Goal: Information Seeking & Learning: Learn about a topic

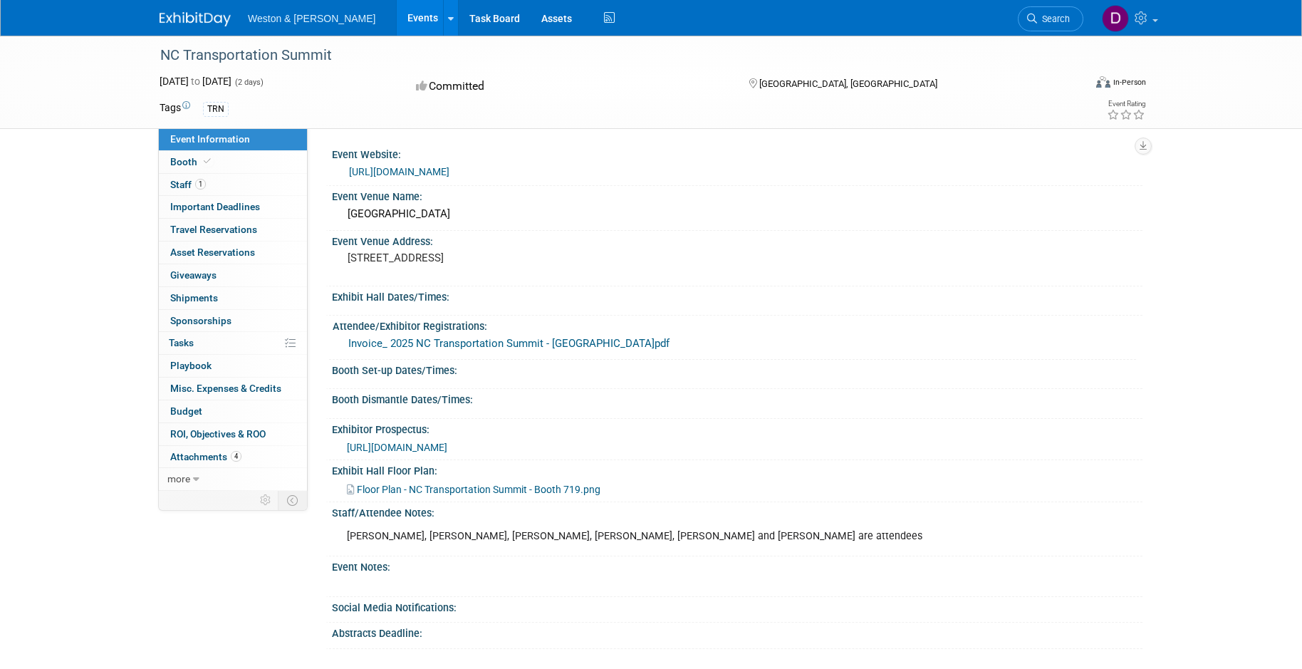
click at [397, 14] on link "Events" at bounding box center [423, 18] width 52 height 36
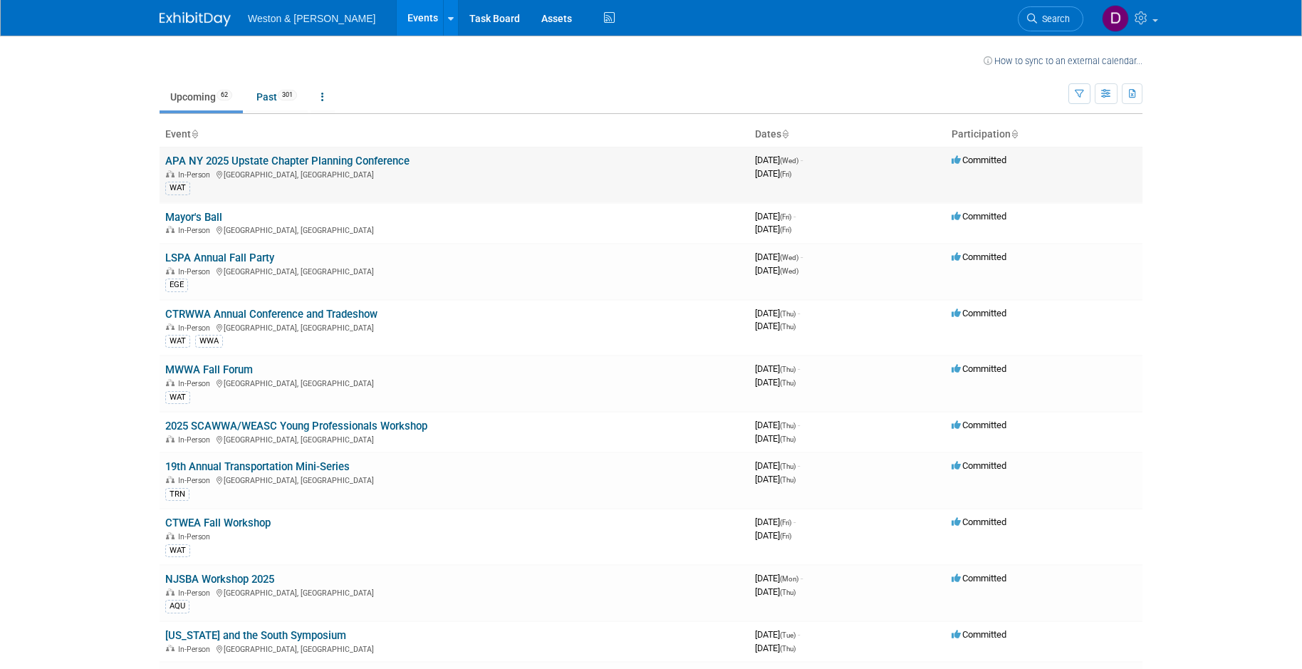
click at [238, 164] on link "APA NY 2025 Upstate Chapter Planning Conference" at bounding box center [287, 161] width 244 height 13
click at [209, 217] on link "Mayor's Ball" at bounding box center [193, 217] width 57 height 13
click at [232, 256] on link "LSPA Annual Fall Party" at bounding box center [219, 258] width 109 height 13
click at [217, 314] on link "CTRWWA Annual Conference and Tradeshow" at bounding box center [271, 314] width 212 height 13
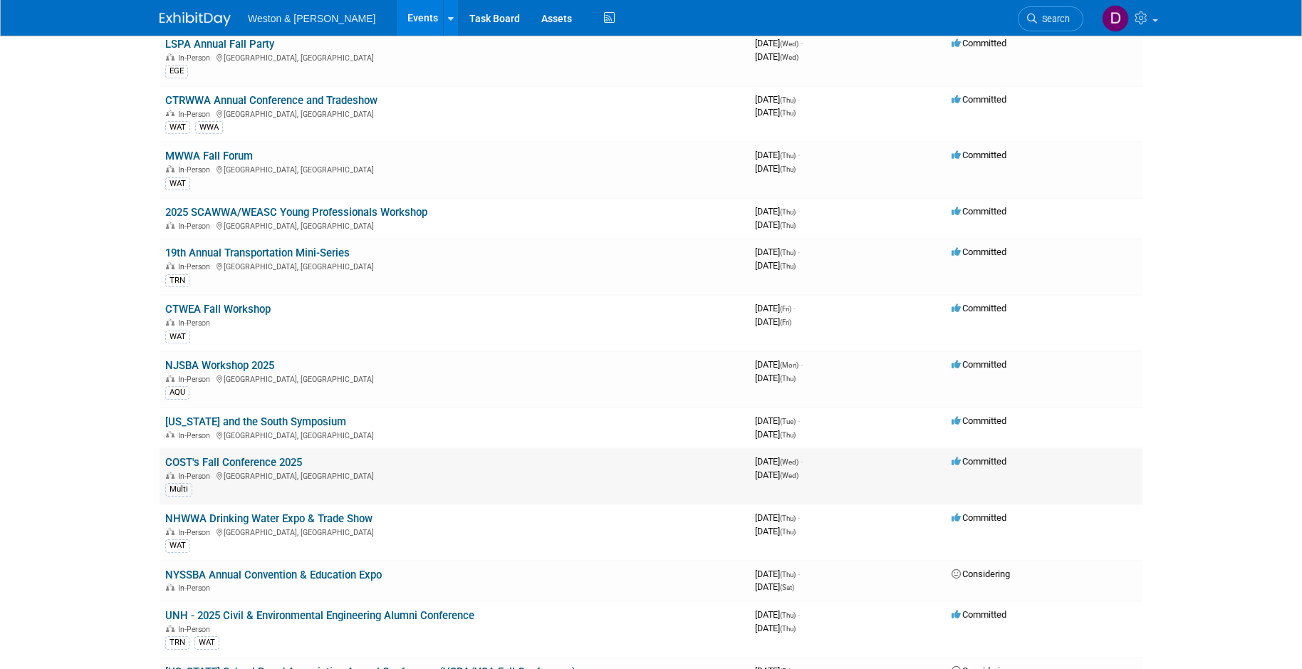
scroll to position [285, 0]
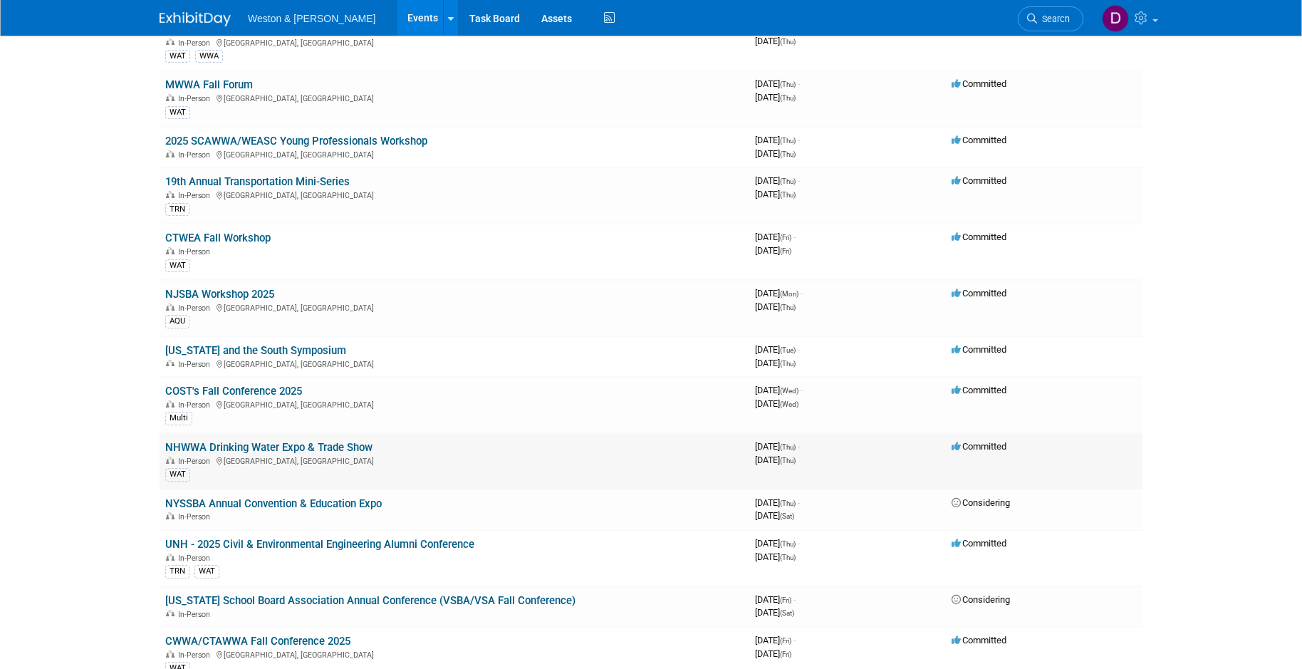
click at [191, 450] on link "NHWWA Drinking Water Expo & Trade Show" at bounding box center [268, 447] width 207 height 13
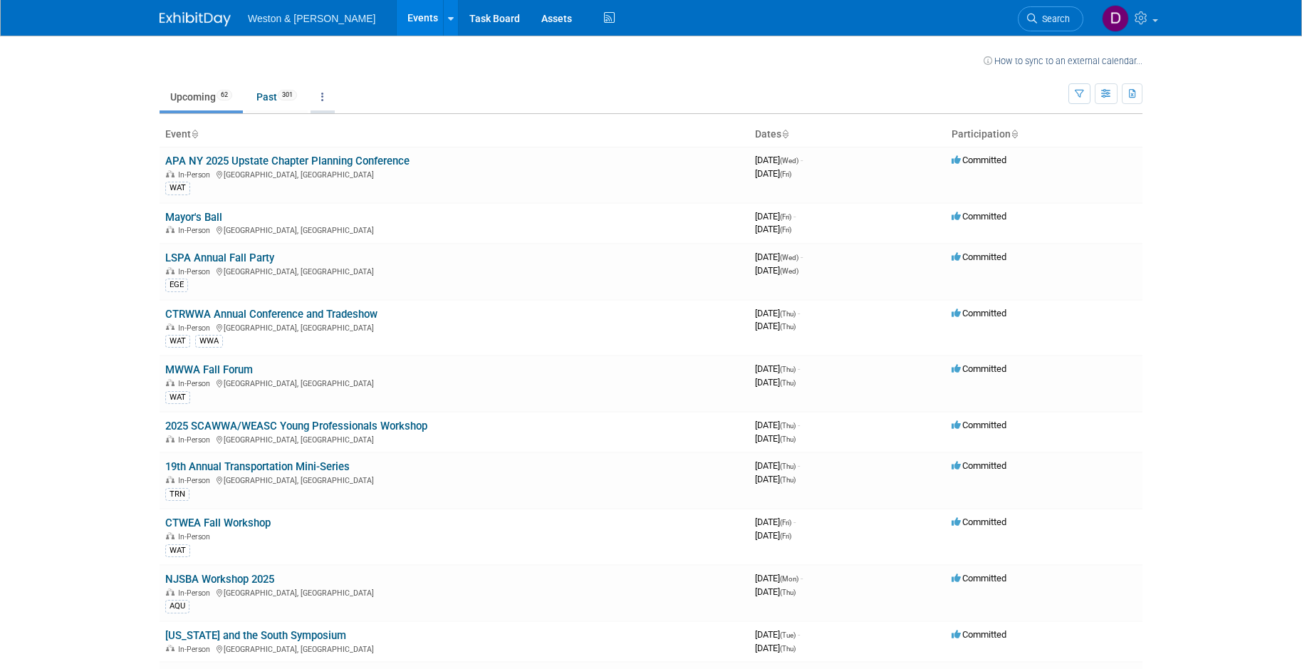
click at [323, 96] on link at bounding box center [323, 96] width 24 height 27
click at [102, 130] on body "Weston & Sampson Events Recently Viewed Events: NC Transportation Summit Raleig…" at bounding box center [651, 334] width 1302 height 669
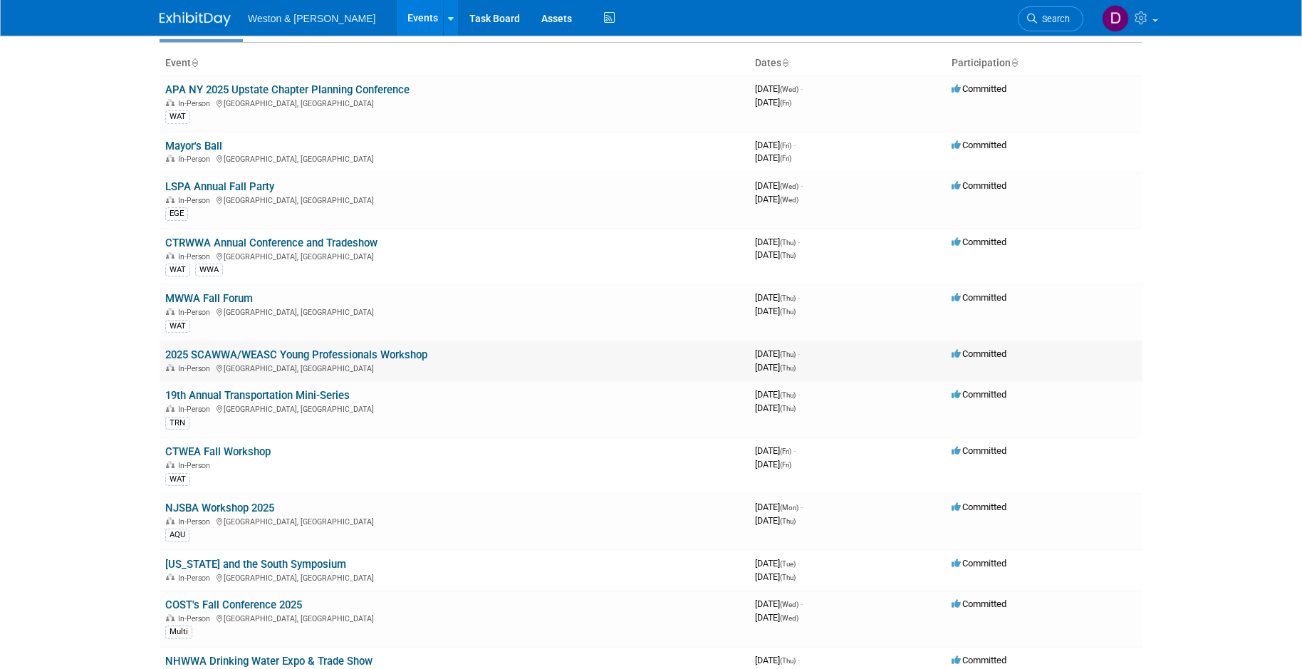
click at [343, 353] on link "2025 SCAWWA/WEASC Young Professionals Workshop" at bounding box center [296, 354] width 262 height 13
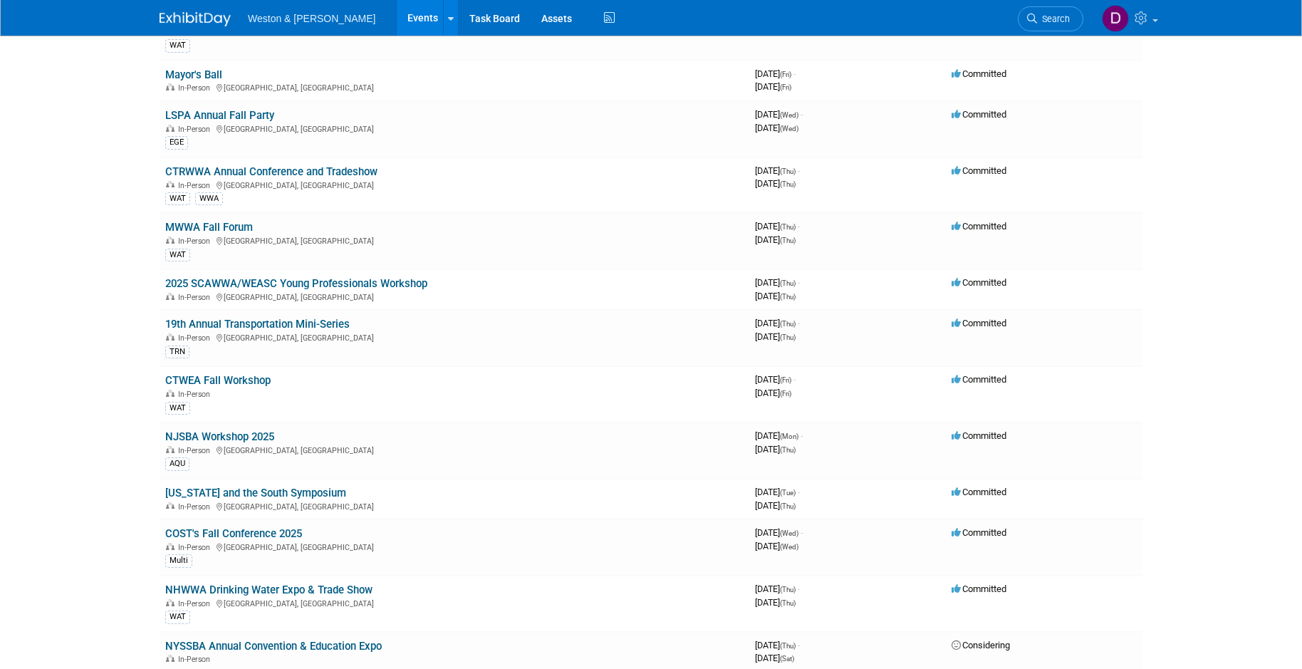
scroll to position [214, 0]
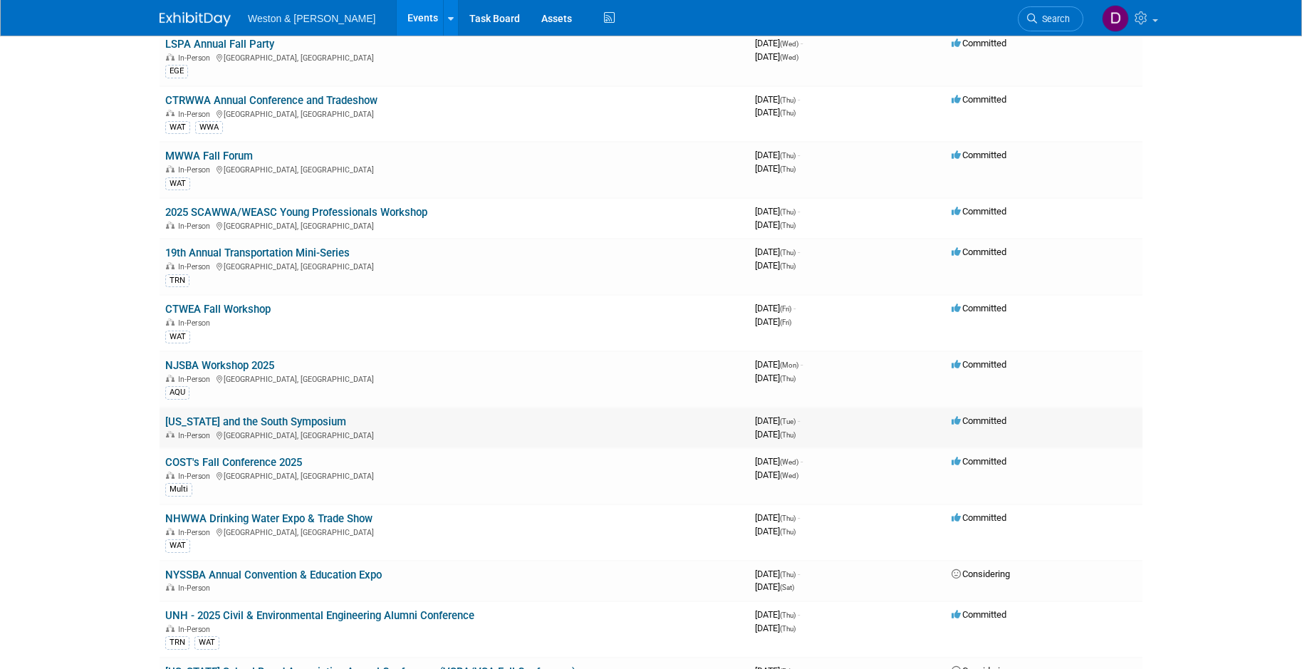
click at [291, 419] on link "Texas and the South Symposium" at bounding box center [255, 421] width 181 height 13
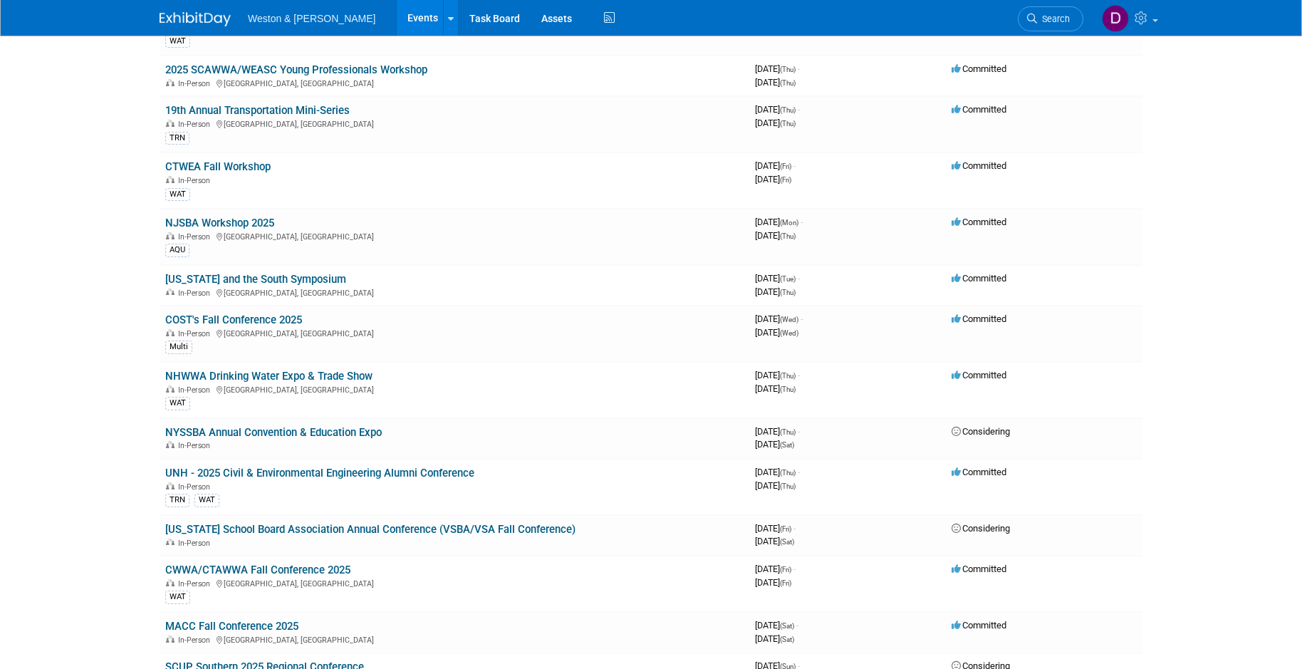
scroll to position [427, 0]
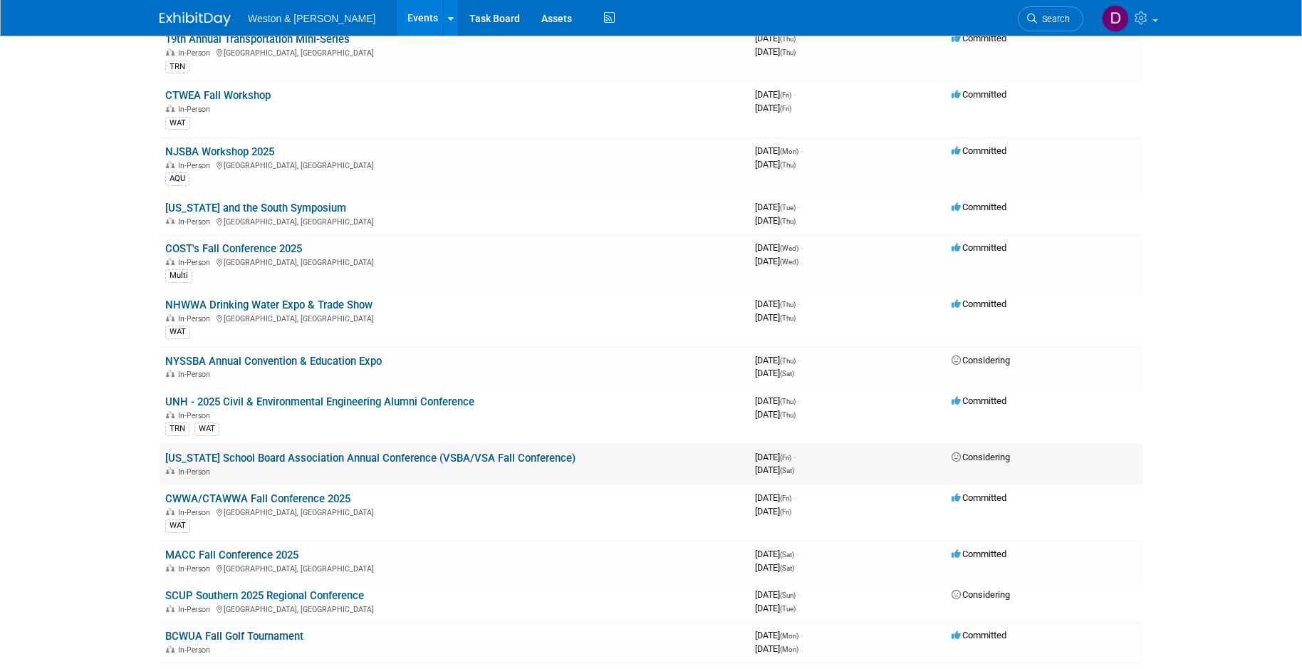
click at [261, 457] on link "Vermont School Board Association Annual Conference (VSBA/VSA Fall Conference)" at bounding box center [370, 458] width 410 height 13
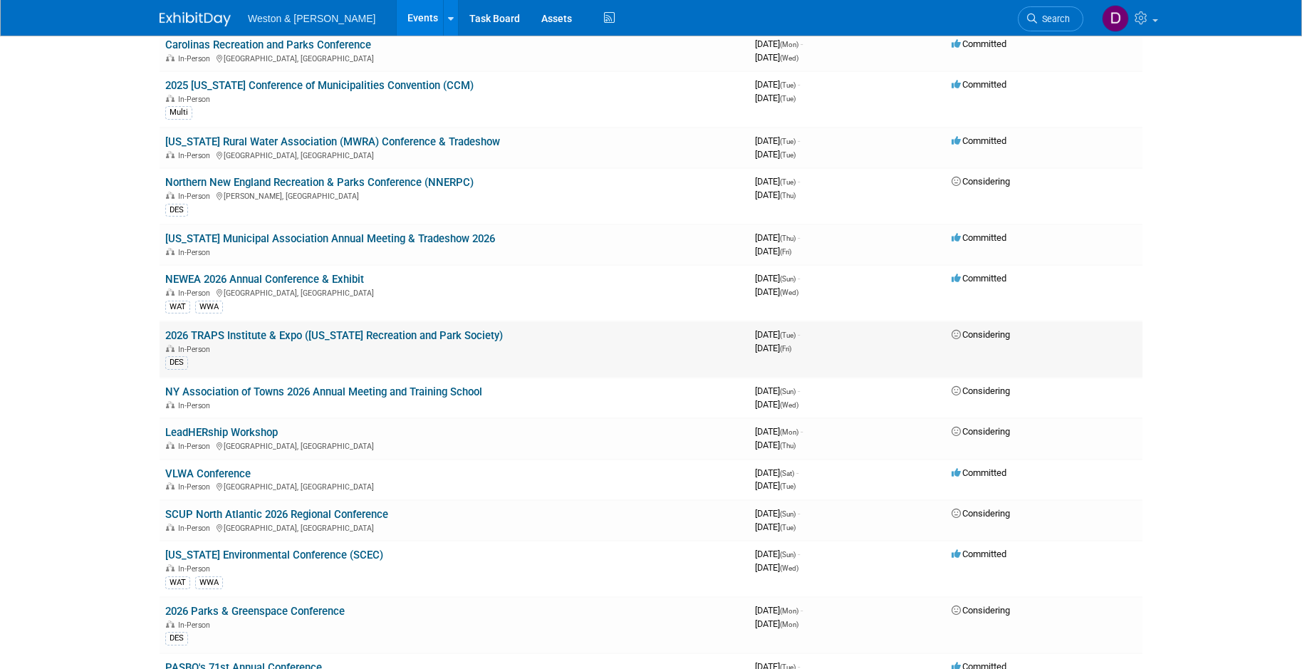
scroll to position [2066, 0]
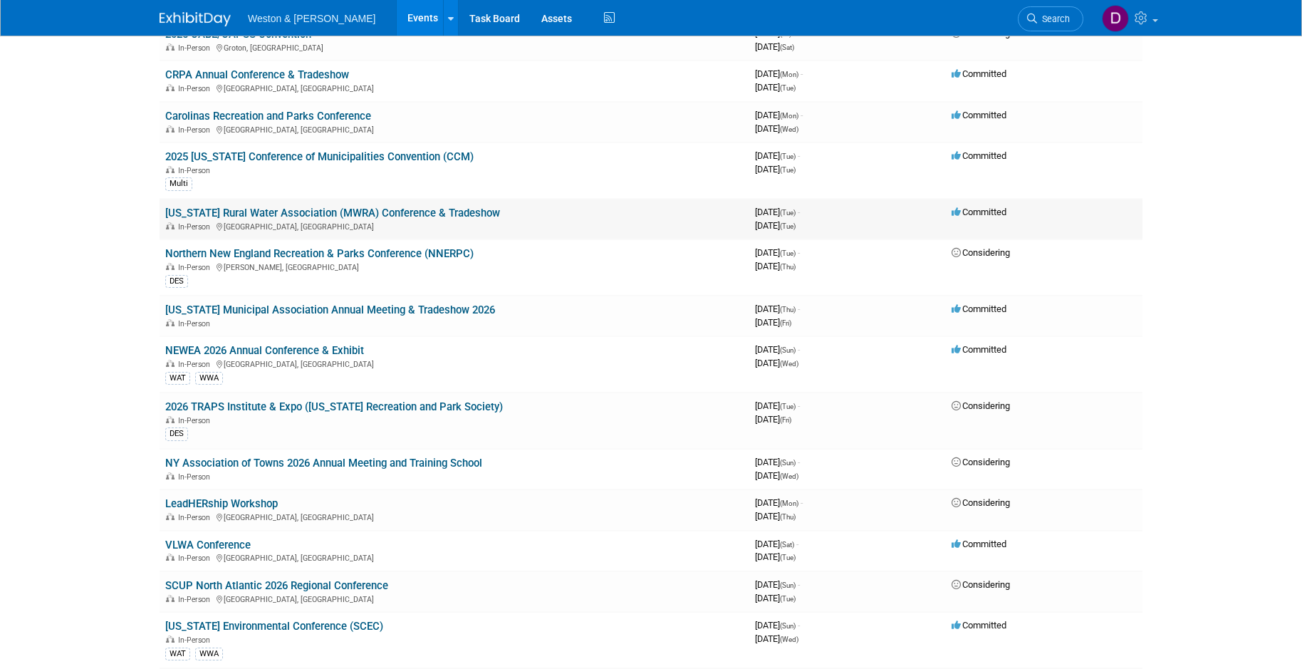
click at [217, 212] on link "Maine Rural Water Association (MWRA) Conference & Tradeshow" at bounding box center [332, 213] width 335 height 13
click at [345, 309] on link "Massachusetts Municipal Association Annual Meeting & Tradeshow 2026" at bounding box center [330, 310] width 330 height 13
click at [322, 306] on link "Massachusetts Municipal Association Annual Meeting & Tradeshow 2026" at bounding box center [330, 310] width 330 height 13
click at [371, 306] on link "Massachusetts Municipal Association Annual Meeting & Tradeshow 2026" at bounding box center [330, 310] width 330 height 13
click at [404, 310] on link "Massachusetts Municipal Association Annual Meeting & Tradeshow 2026" at bounding box center [330, 310] width 330 height 13
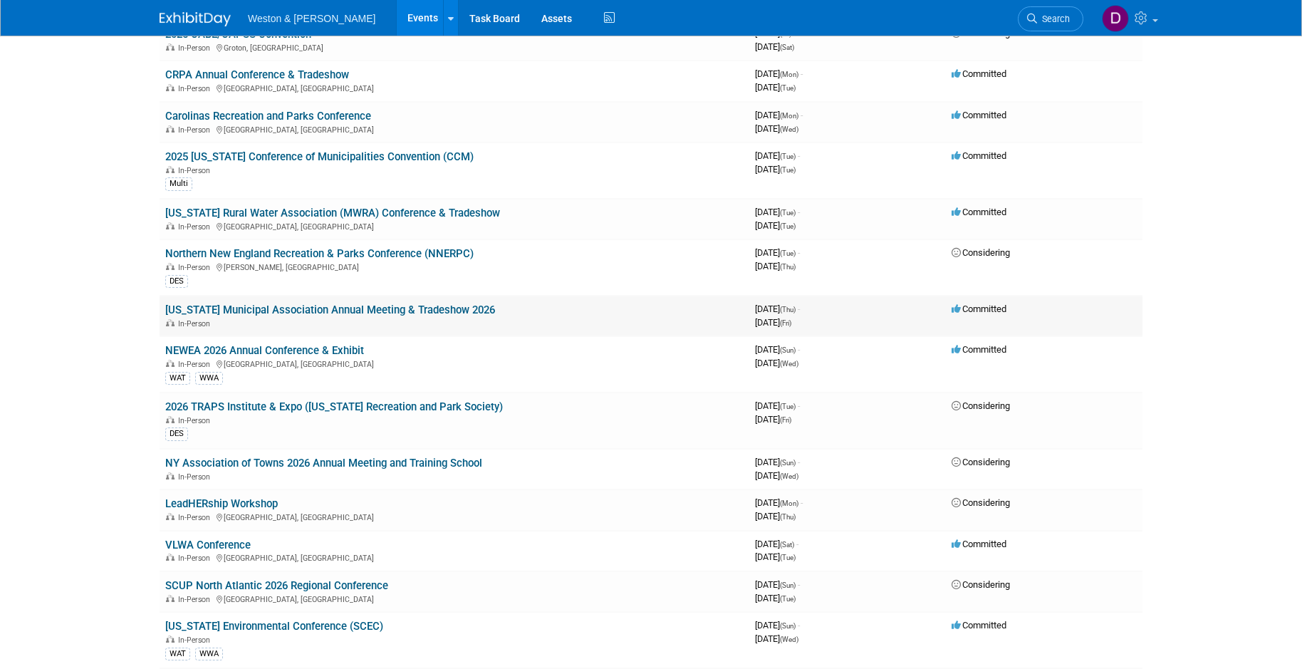
click at [390, 310] on link "Massachusetts Municipal Association Annual Meeting & Tradeshow 2026" at bounding box center [330, 310] width 330 height 13
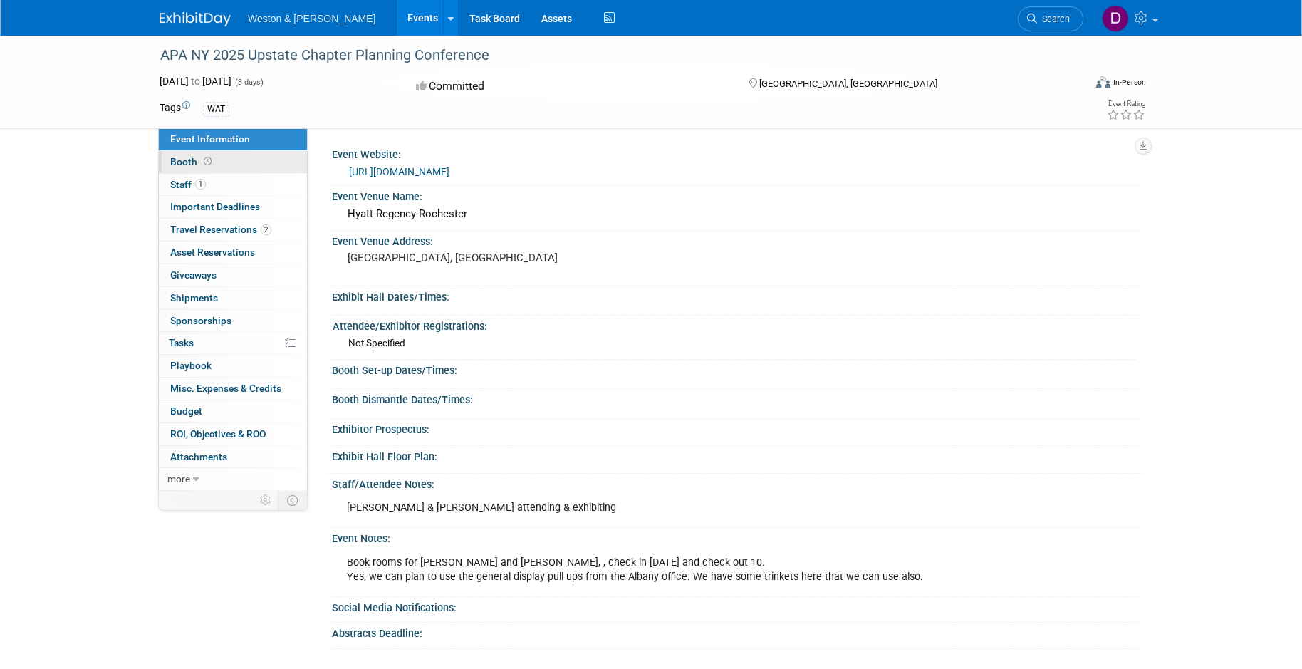
click at [233, 164] on link "Booth" at bounding box center [233, 162] width 148 height 22
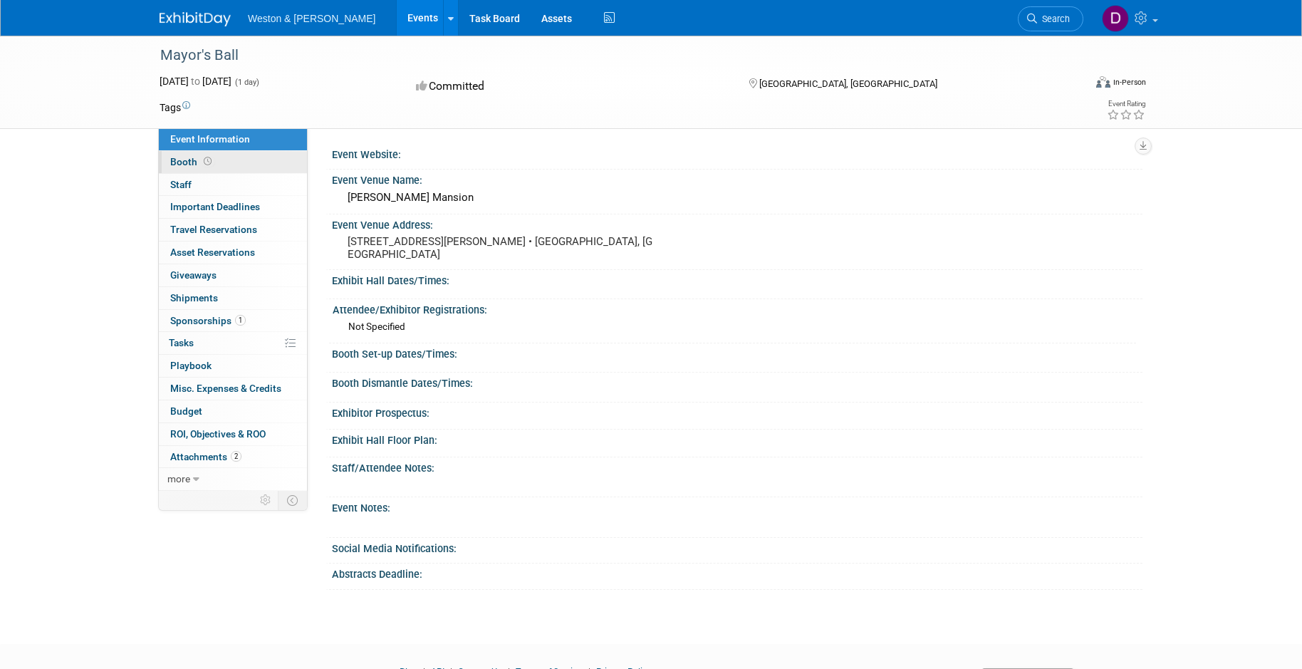
click at [189, 158] on span "Booth" at bounding box center [192, 161] width 44 height 11
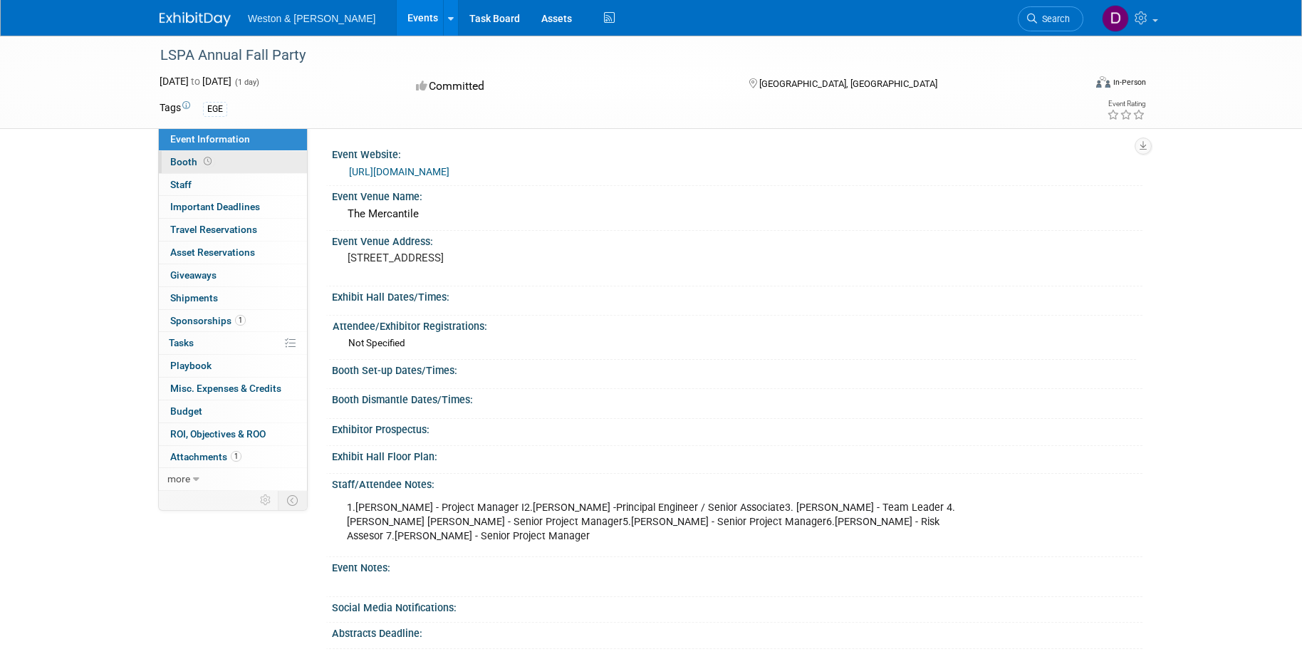
click at [188, 161] on span "Booth" at bounding box center [192, 161] width 44 height 11
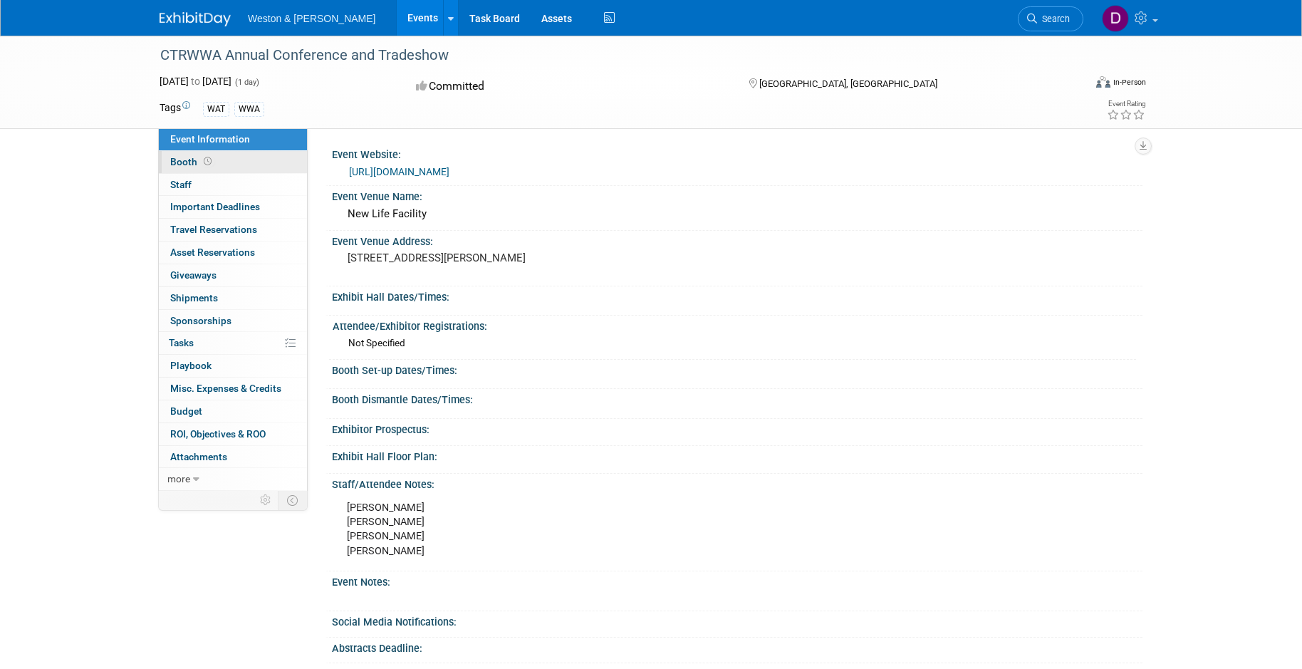
click at [186, 158] on span "Booth" at bounding box center [192, 161] width 44 height 11
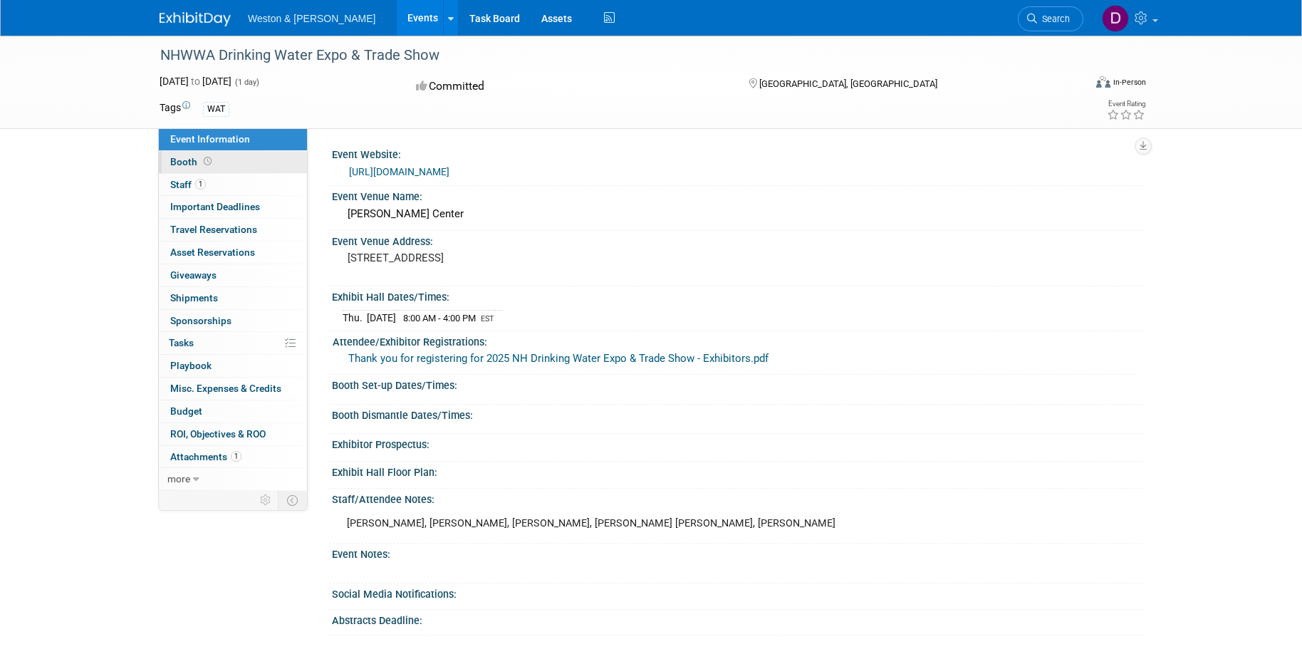
click at [195, 160] on span "Booth" at bounding box center [192, 161] width 44 height 11
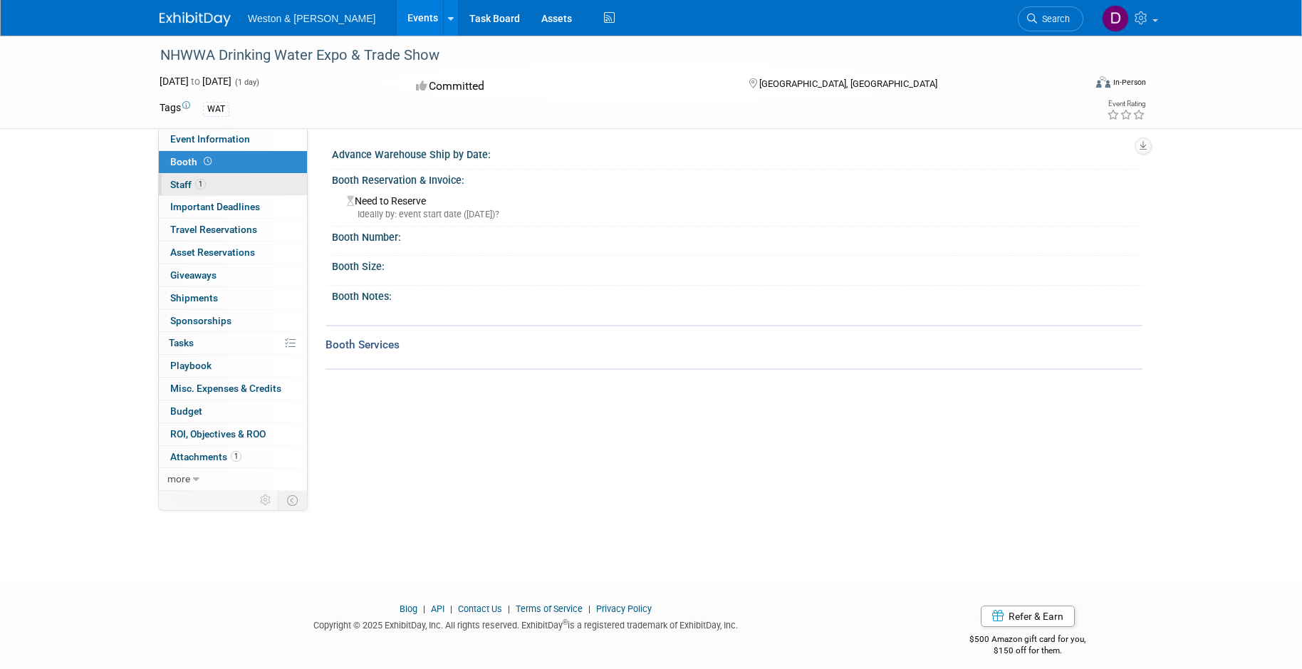
click at [184, 187] on span "Staff 1" at bounding box center [188, 184] width 36 height 11
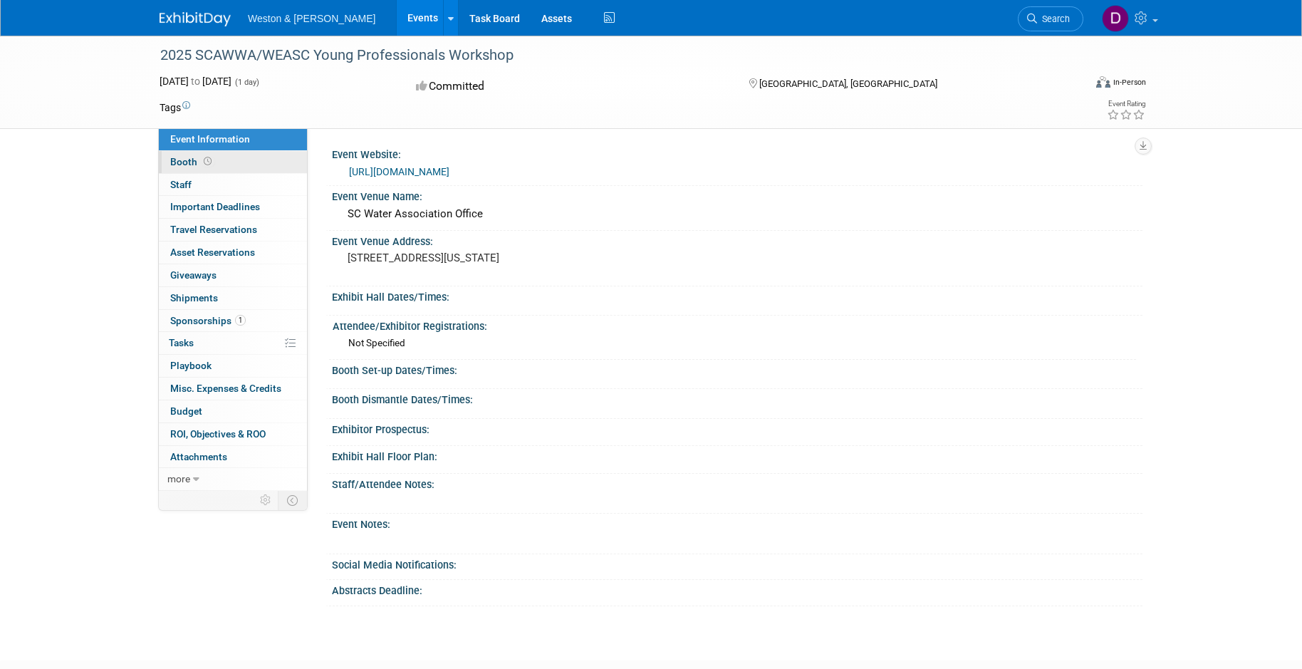
click at [175, 160] on span "Booth" at bounding box center [192, 161] width 44 height 11
click at [185, 160] on span "Booth" at bounding box center [192, 161] width 44 height 11
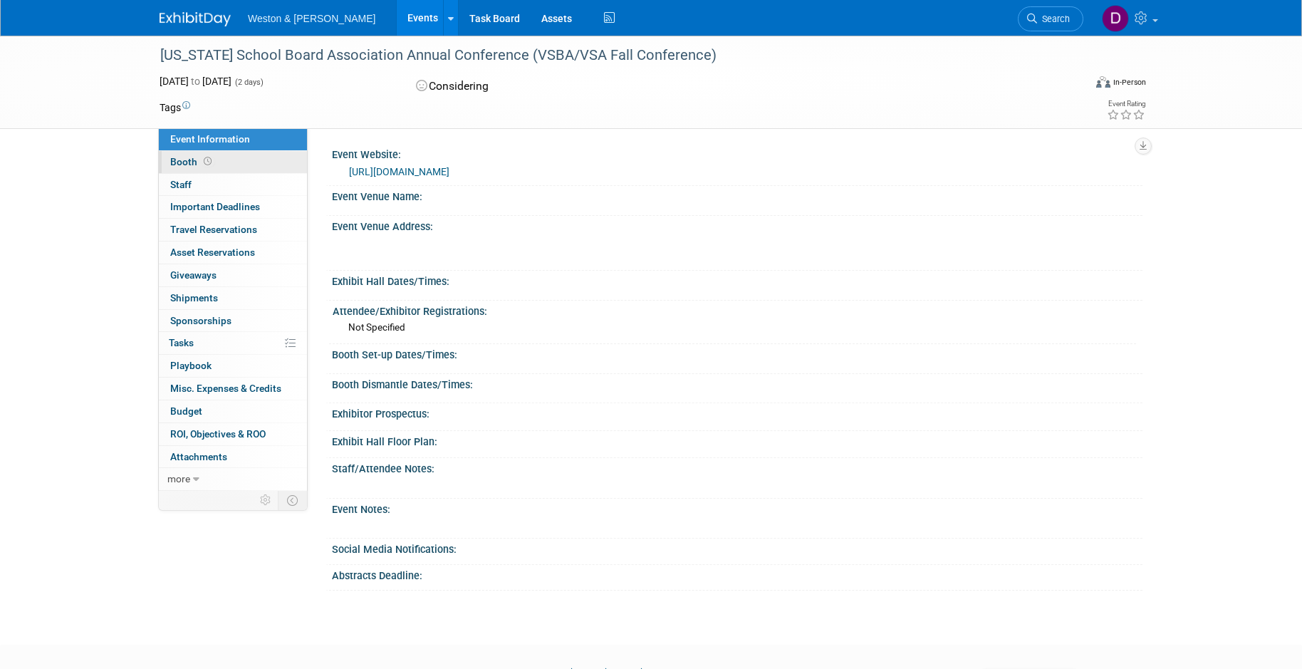
click at [185, 157] on span "Booth" at bounding box center [192, 161] width 44 height 11
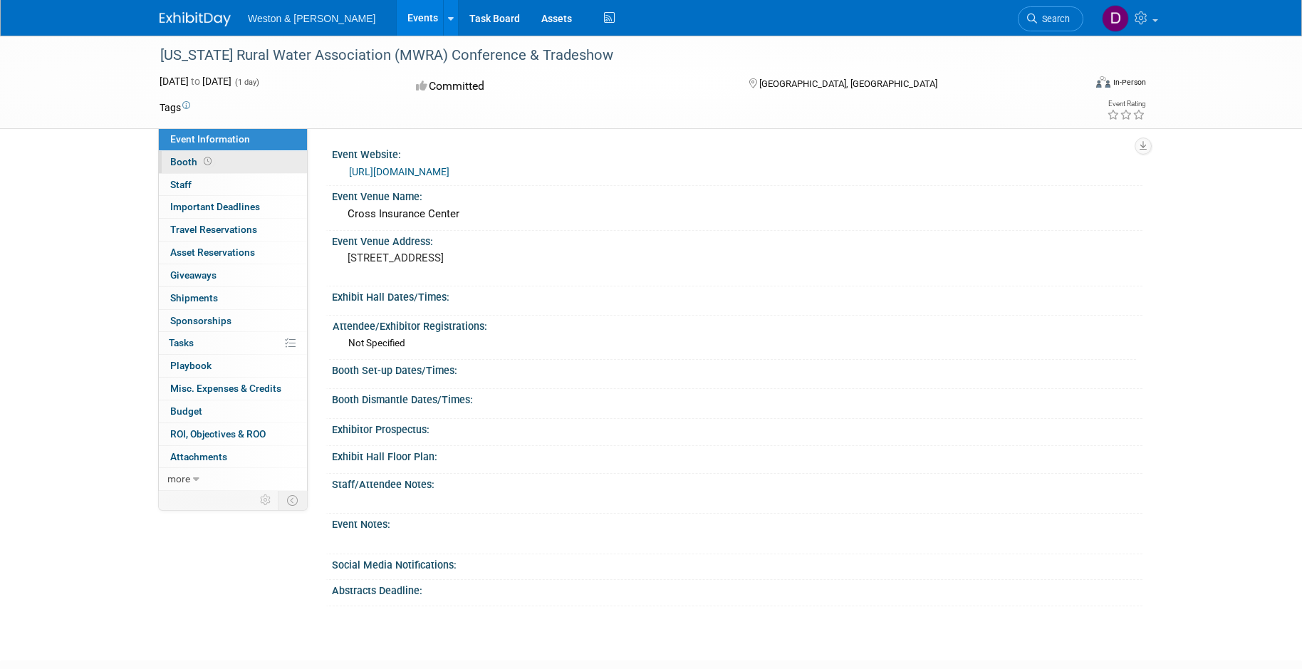
click at [180, 161] on span "Booth" at bounding box center [192, 161] width 44 height 11
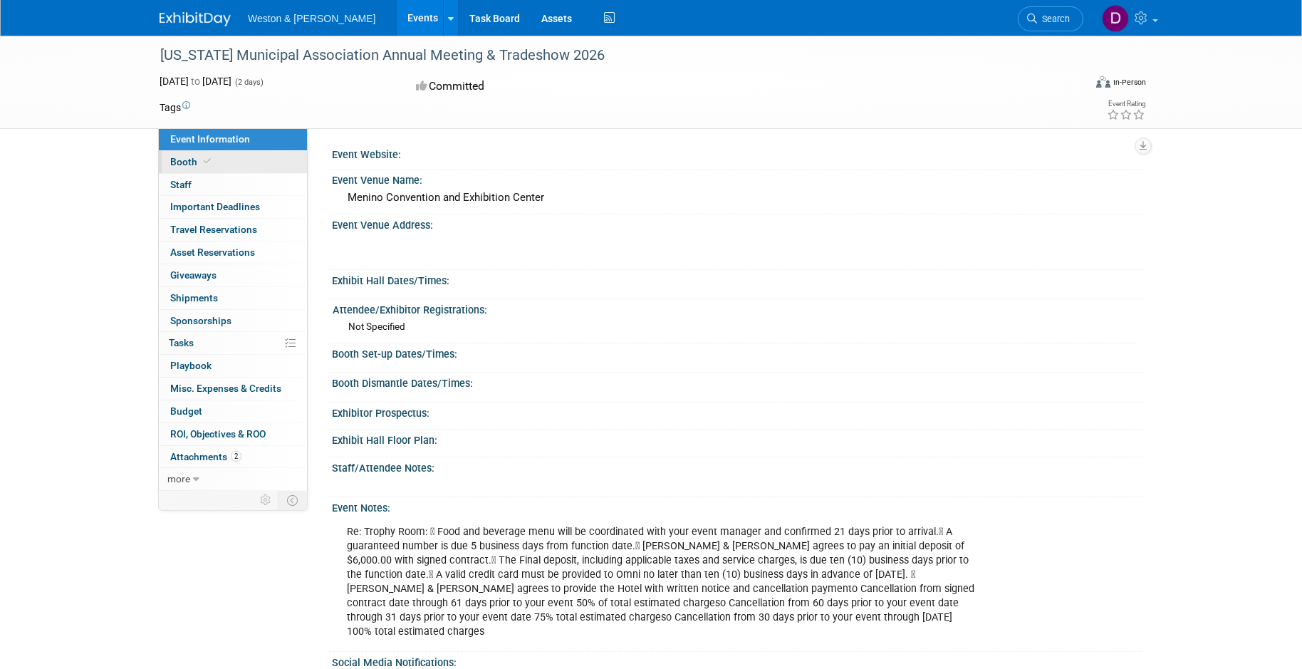
click at [187, 163] on span "Booth" at bounding box center [191, 161] width 43 height 11
click at [105, 291] on div "Massachusetts Municipal Association Annual Meeting & Tradeshow 2026 Jan 22, 202…" at bounding box center [651, 384] width 1302 height 697
click at [193, 157] on span "Booth" at bounding box center [191, 161] width 43 height 11
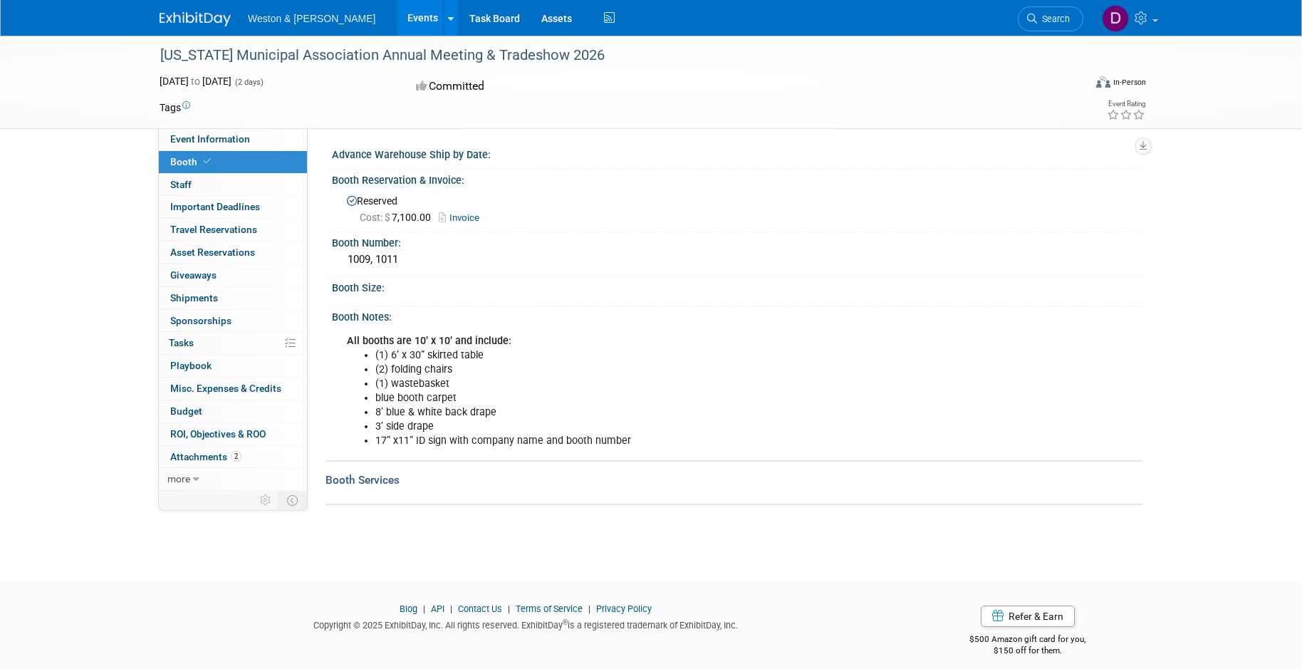
click at [71, 187] on div "Massachusetts Municipal Association Annual Meeting & Tradeshow 2026 Jan 22, 202…" at bounding box center [651, 296] width 1302 height 520
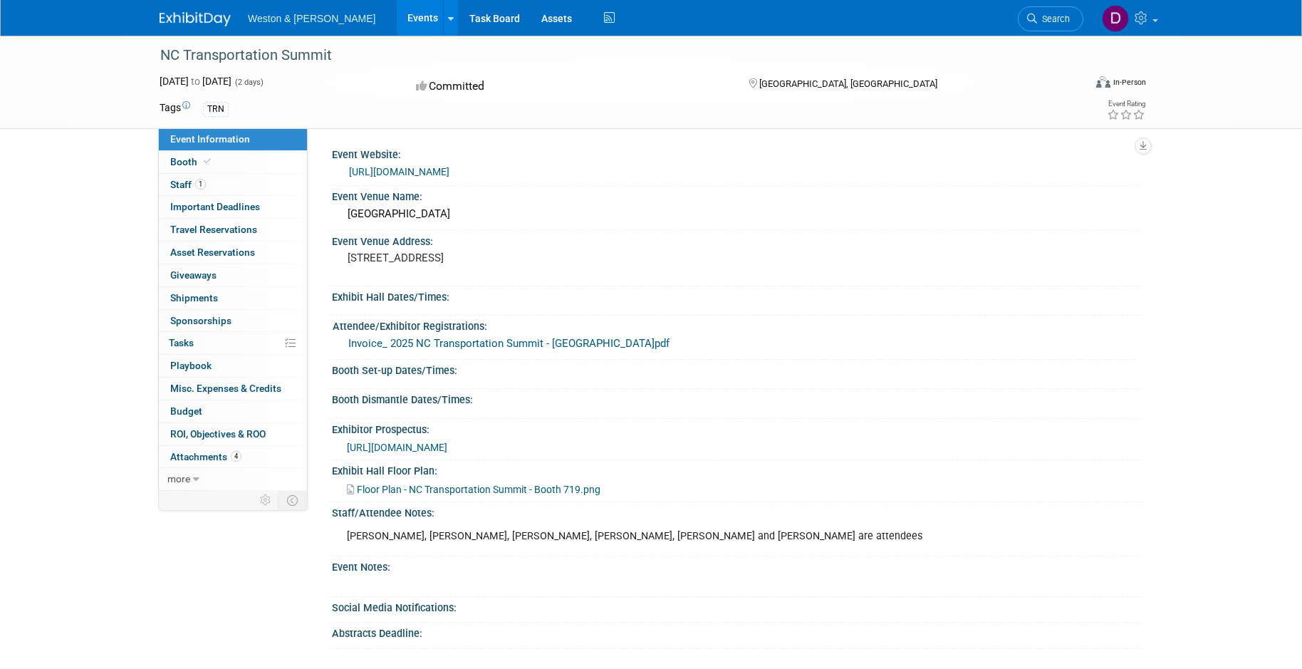
click at [235, 138] on span "Event Information" at bounding box center [210, 138] width 80 height 11
click at [397, 11] on link "Events" at bounding box center [423, 18] width 52 height 36
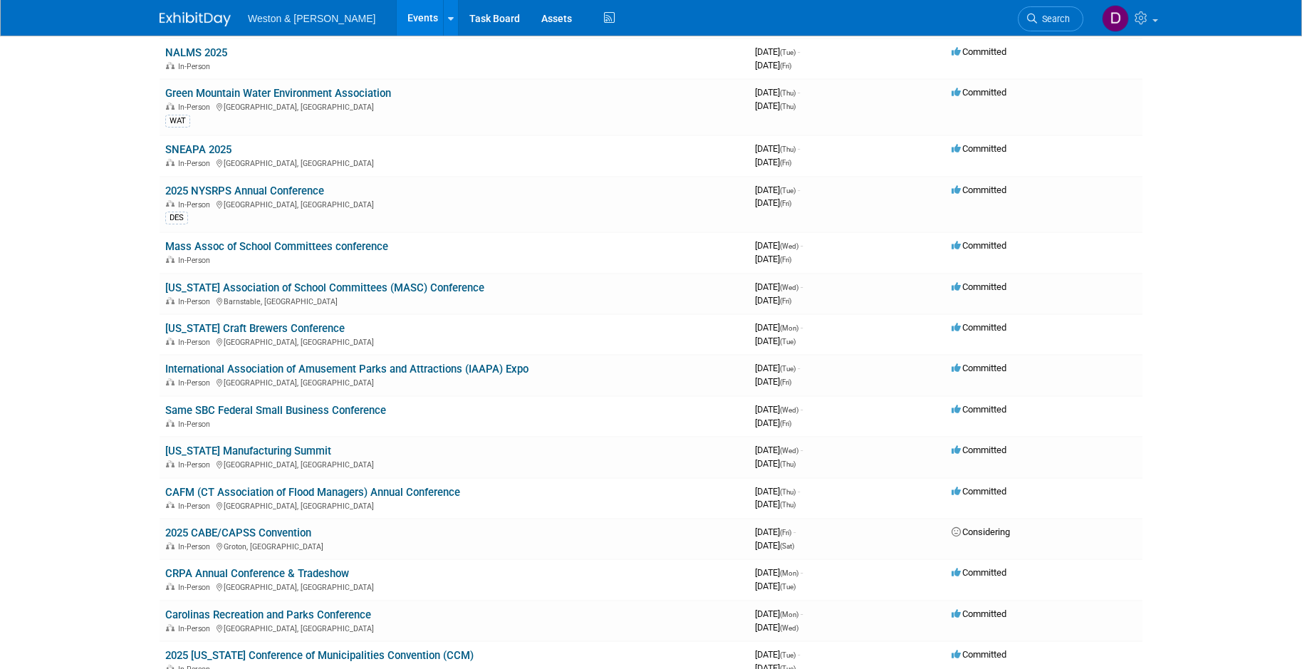
scroll to position [1852, 0]
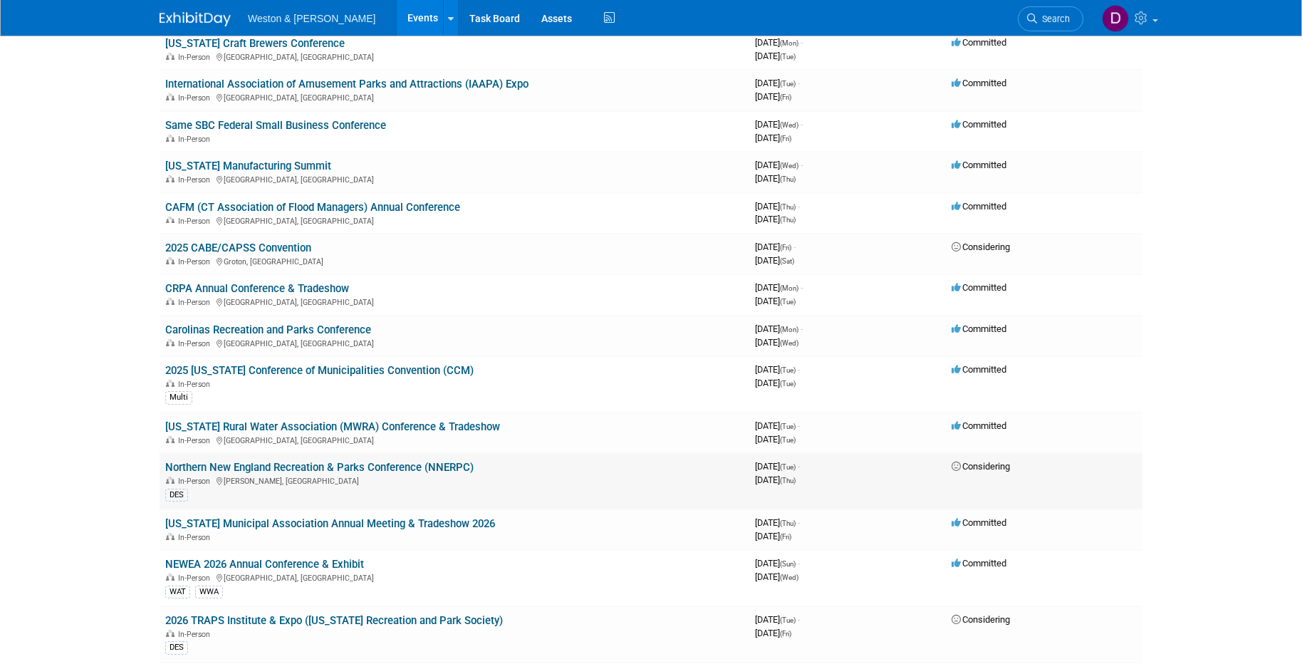
click at [353, 466] on link "Northern New England Recreation & Parks Conference (NNERPC)" at bounding box center [319, 467] width 309 height 13
click at [368, 425] on link "[US_STATE] Rural Water Association (MWRA) Conference & Tradeshow" at bounding box center [332, 426] width 335 height 13
click at [316, 328] on link "Carolinas Recreation and Parks Conference" at bounding box center [268, 329] width 206 height 13
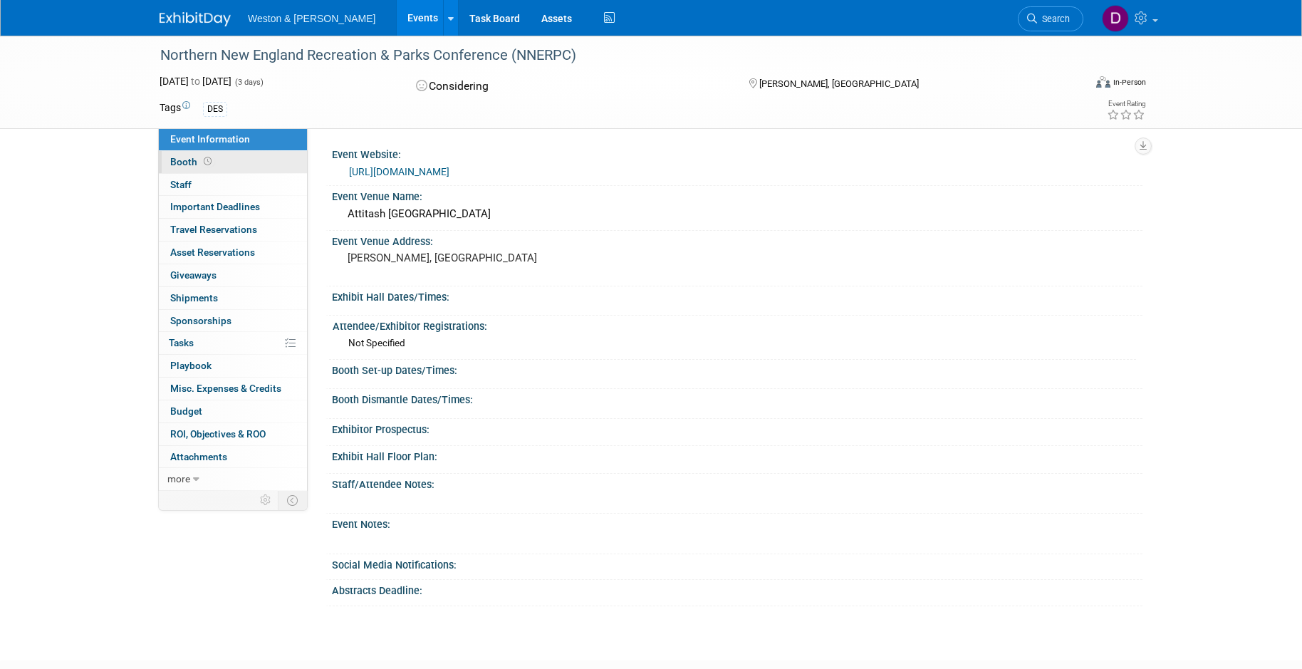
click at [183, 162] on span "Booth" at bounding box center [192, 161] width 44 height 11
click at [180, 160] on span "Booth" at bounding box center [192, 161] width 44 height 11
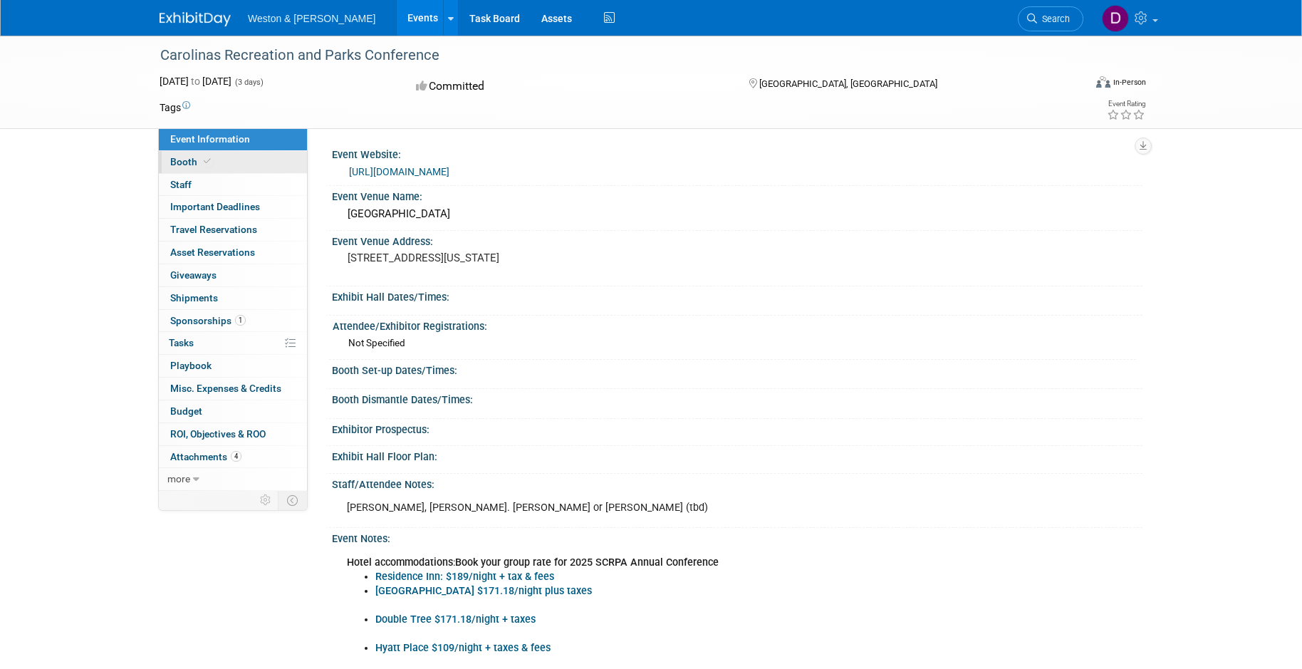
click at [204, 165] on icon at bounding box center [207, 161] width 7 height 8
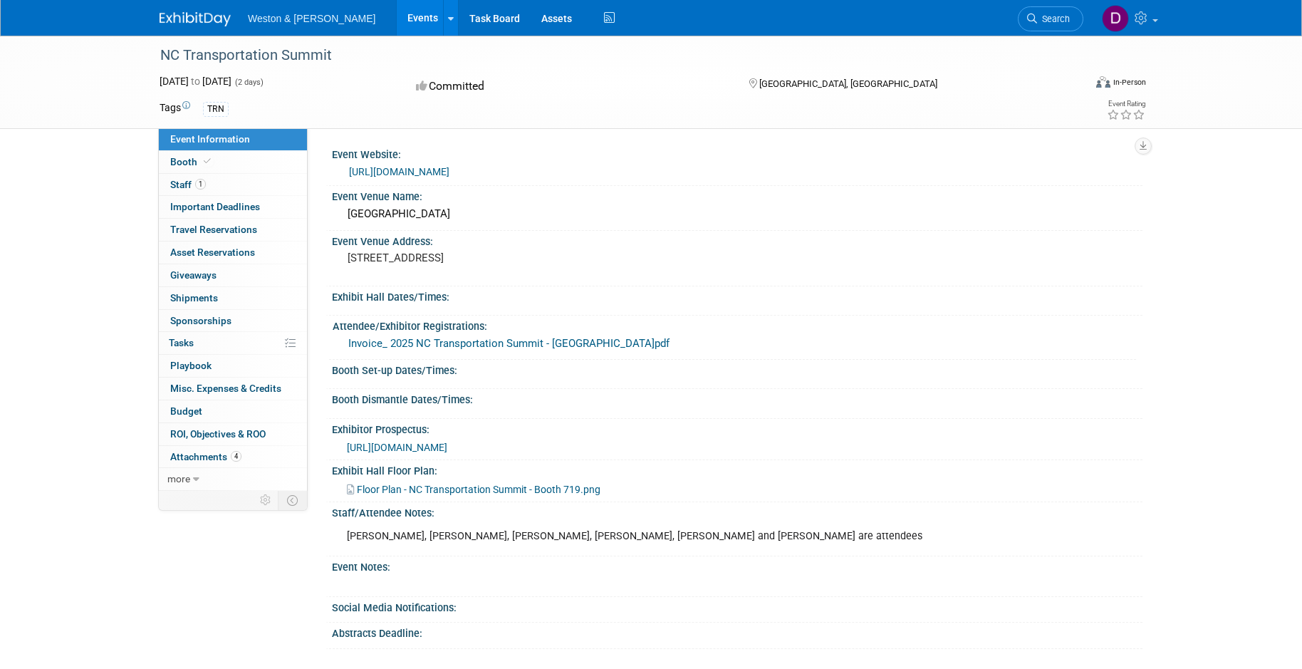
click at [397, 9] on link "Events" at bounding box center [423, 18] width 52 height 36
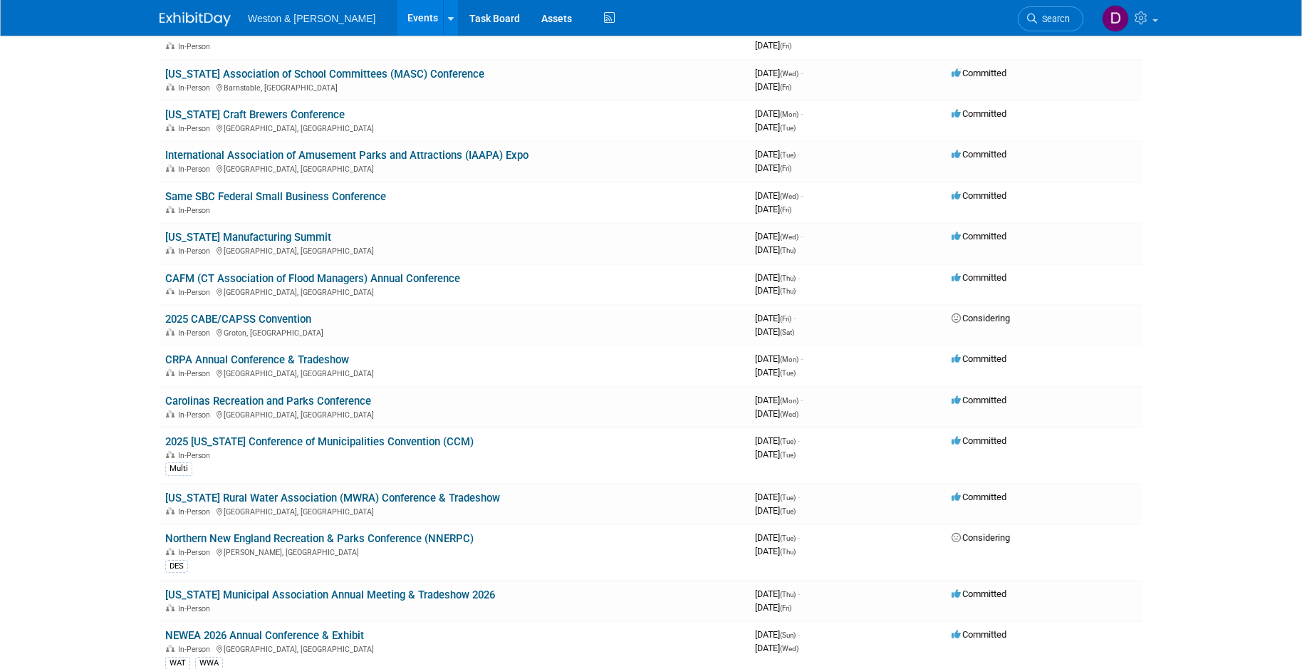
scroll to position [1710, 0]
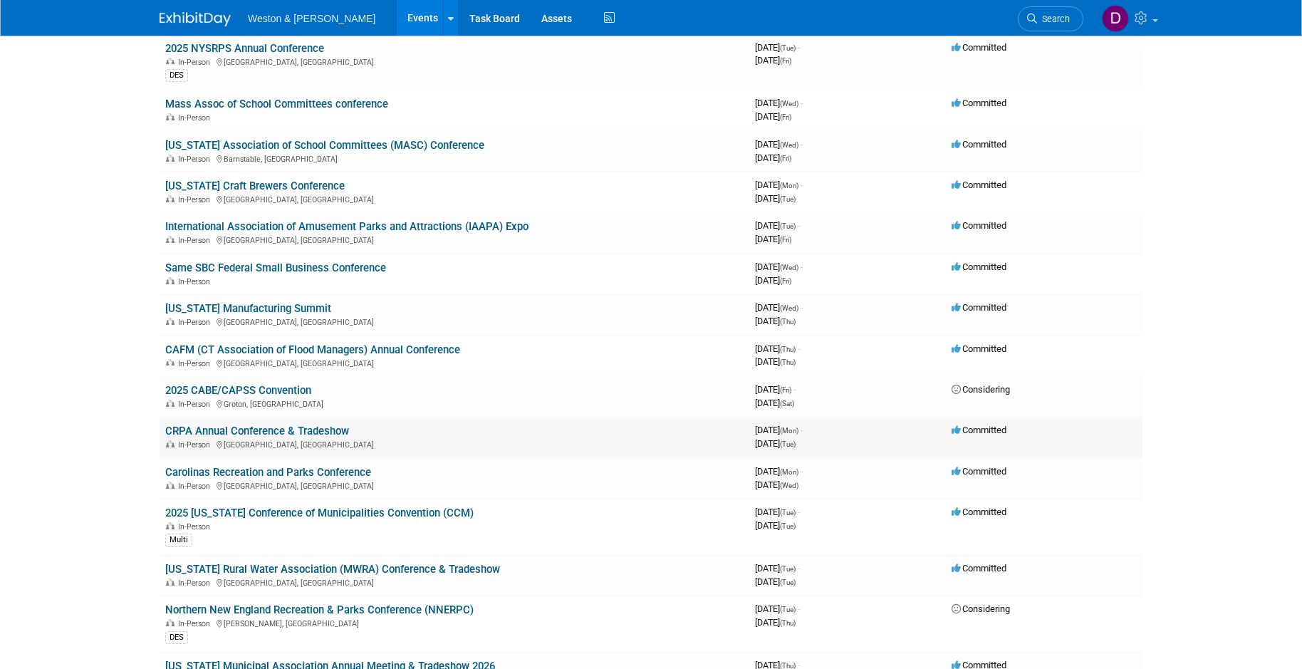
click at [304, 430] on link "CRPA Annual Conference & Tradeshow" at bounding box center [257, 431] width 184 height 13
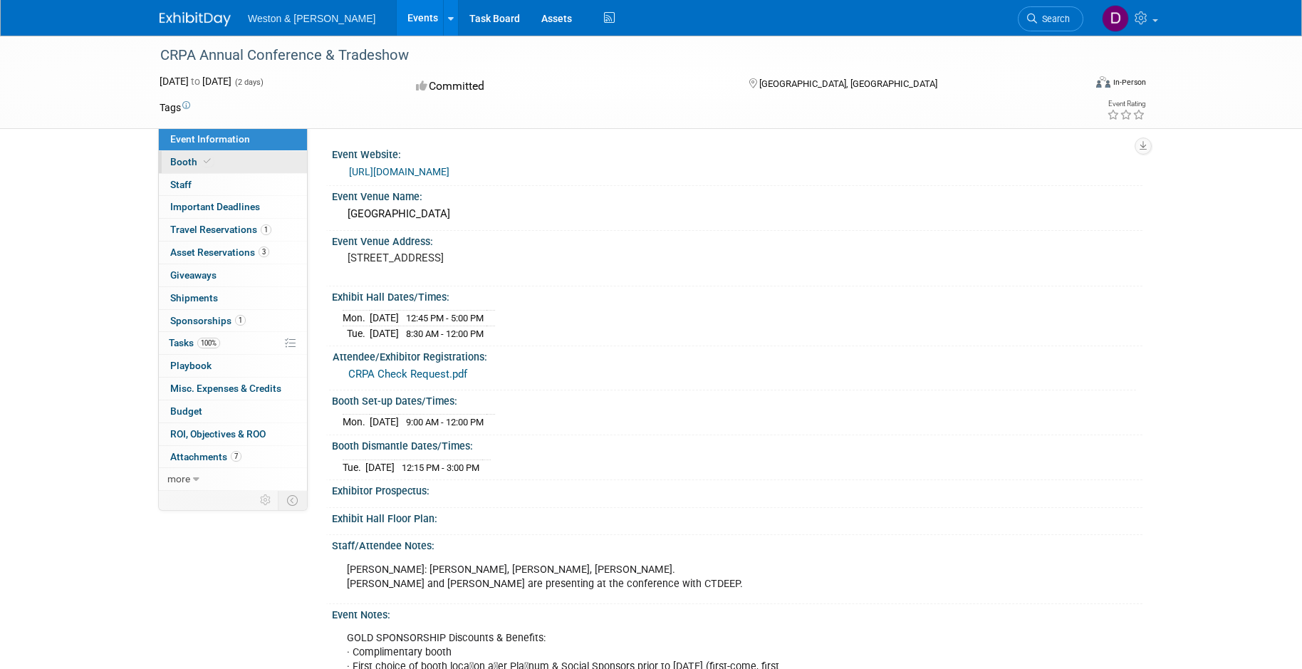
click at [182, 162] on span "Booth" at bounding box center [191, 161] width 43 height 11
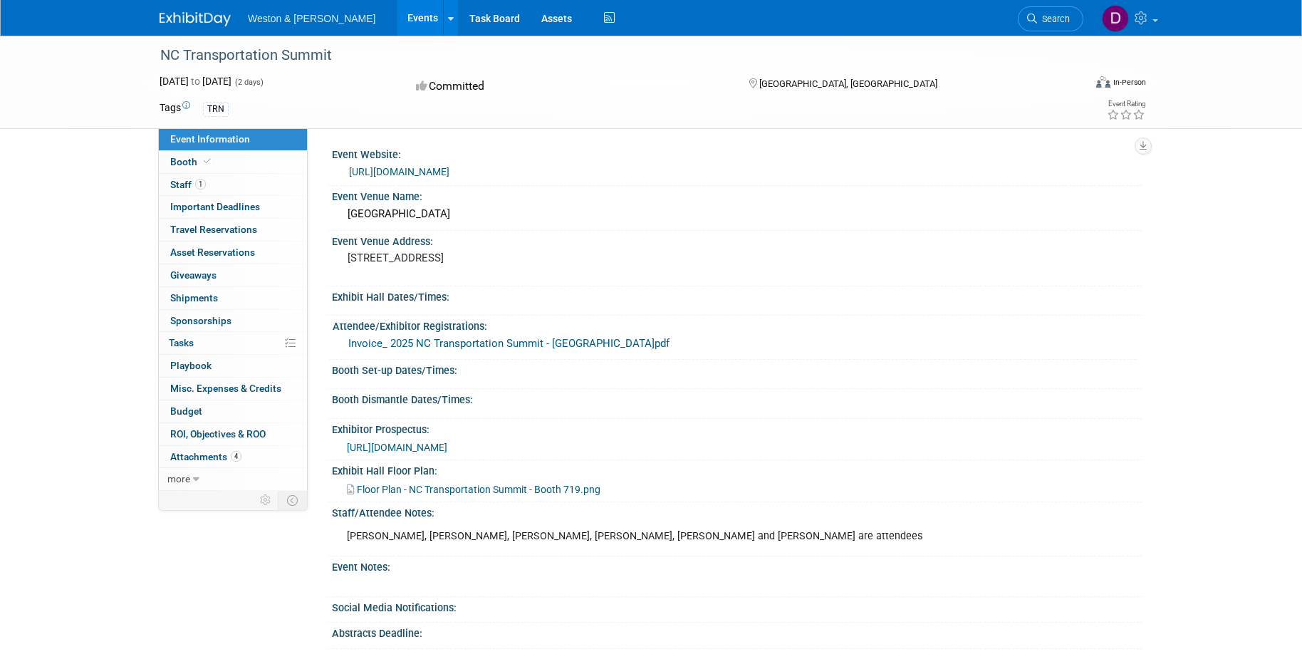
click at [397, 21] on link "Events" at bounding box center [423, 18] width 52 height 36
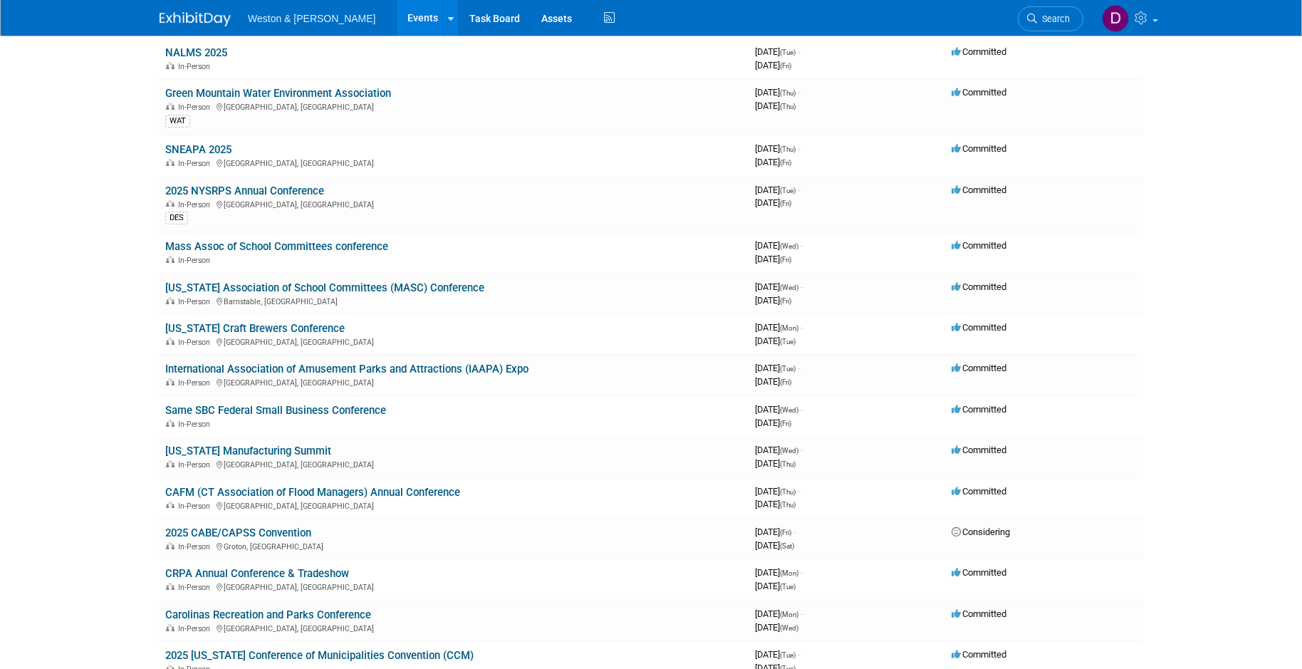
scroll to position [1710, 0]
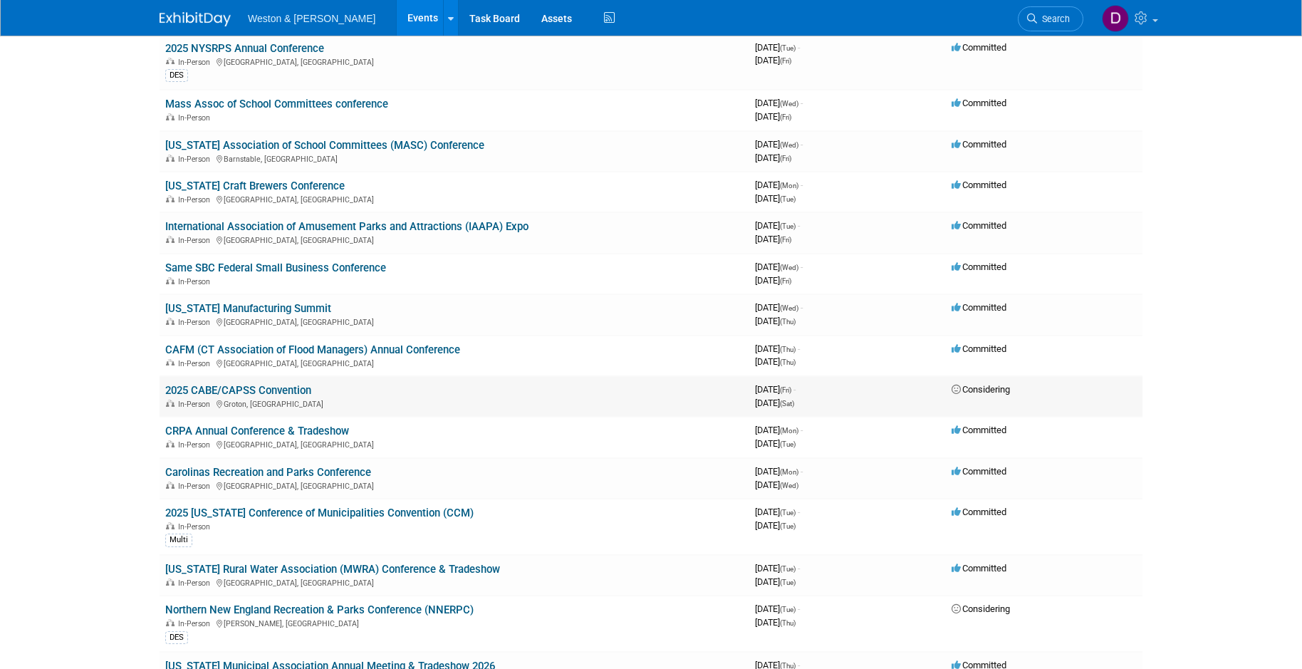
click at [268, 390] on link "2025 CABE/CAPSS Convention" at bounding box center [238, 390] width 146 height 13
click at [306, 348] on link "CAFM (CT Association of Flood Managers) Annual Conference" at bounding box center [312, 349] width 295 height 13
click at [250, 309] on link "[US_STATE] Manufacturing Summit" at bounding box center [248, 308] width 166 height 13
click at [266, 264] on link "Same SBC Federal Small Business Conference" at bounding box center [275, 267] width 221 height 13
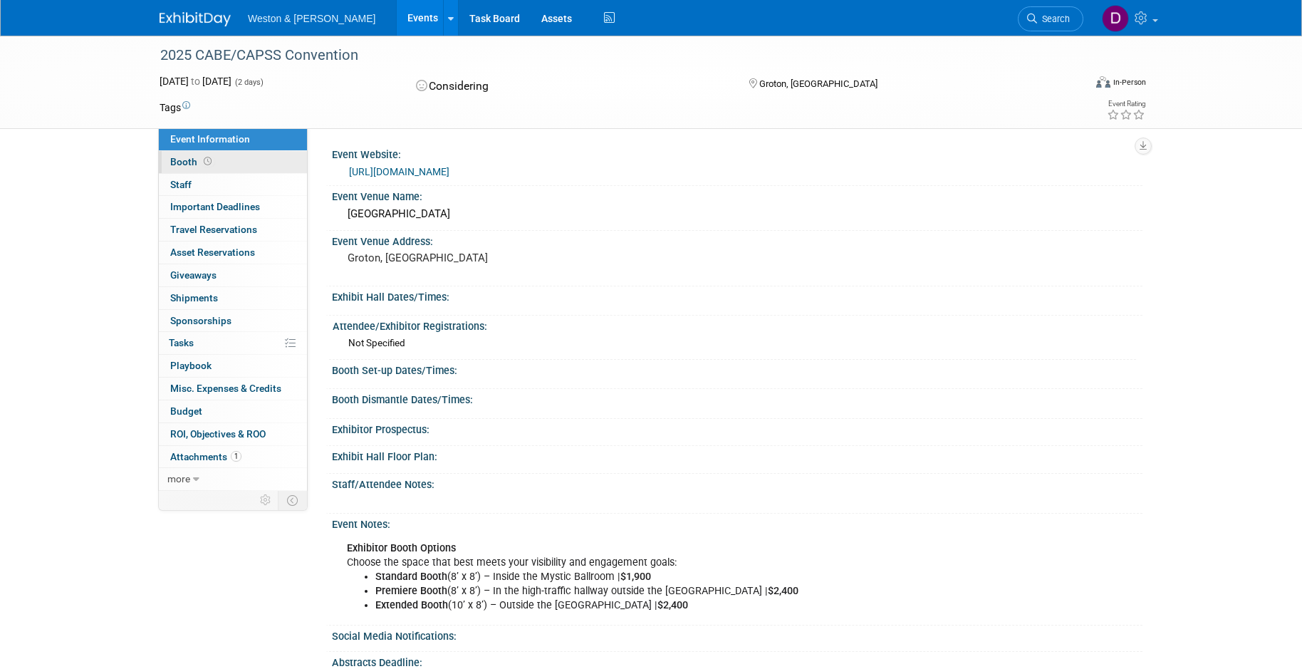
click at [185, 159] on span "Booth" at bounding box center [192, 161] width 44 height 11
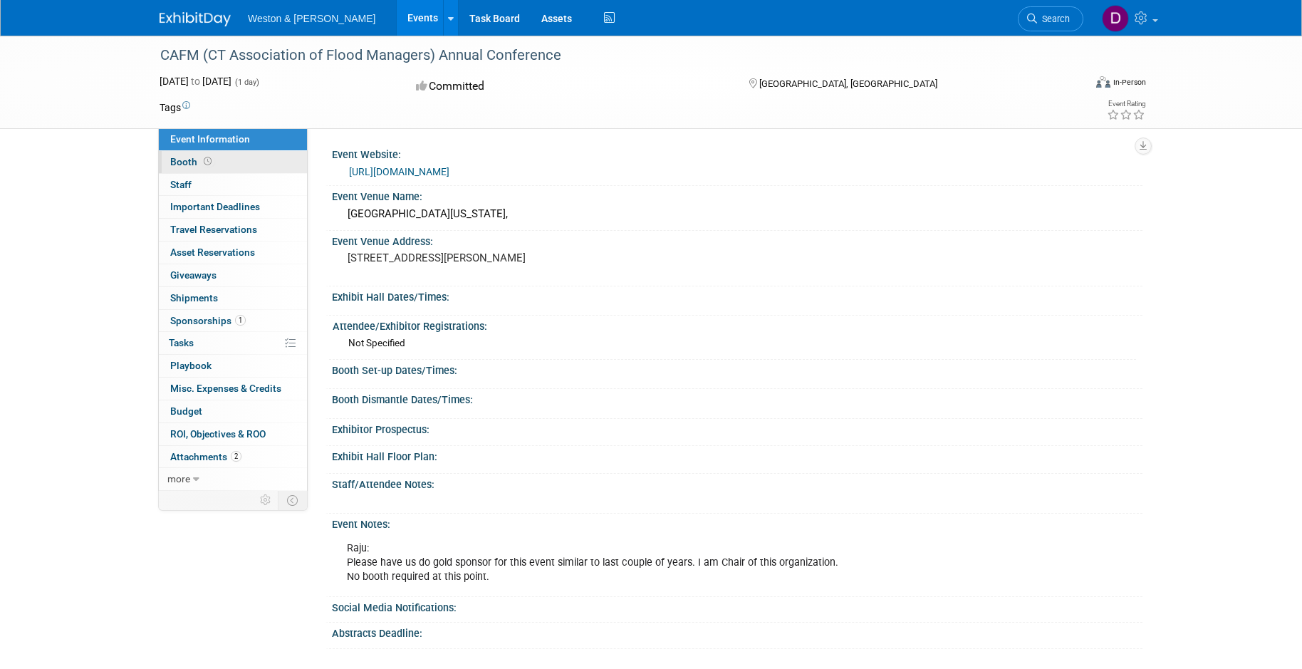
click at [180, 159] on span "Booth" at bounding box center [192, 161] width 44 height 11
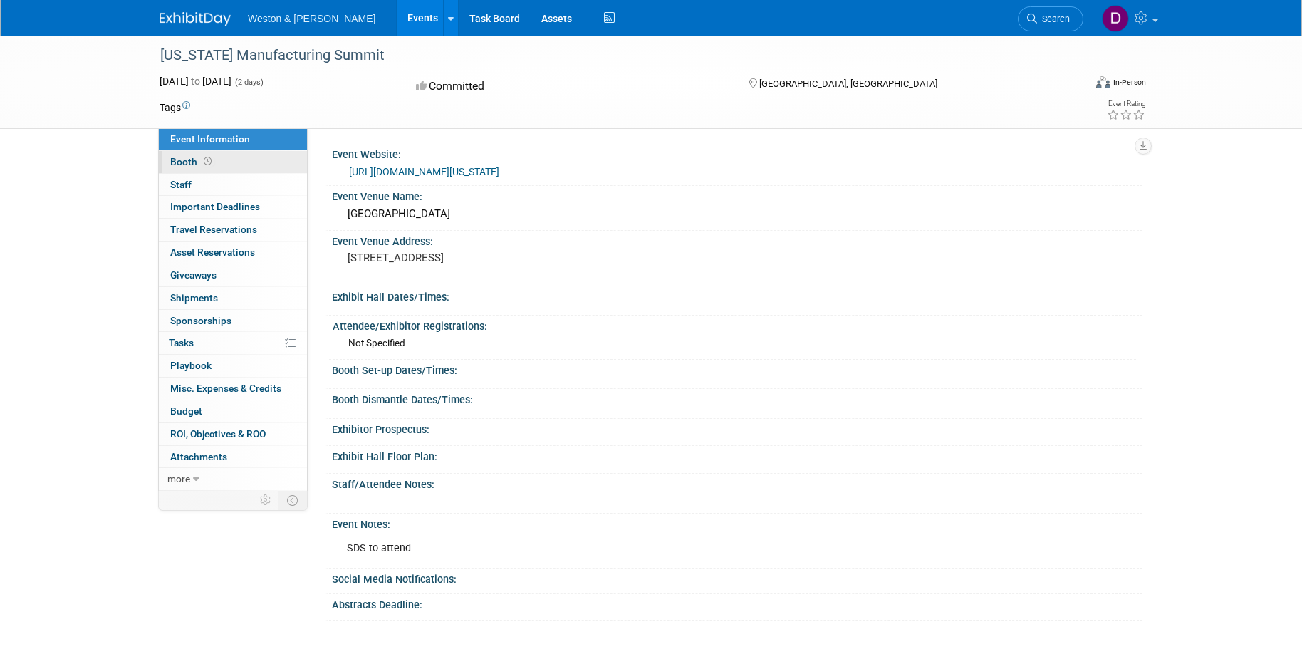
click at [190, 162] on span "Booth" at bounding box center [192, 161] width 44 height 11
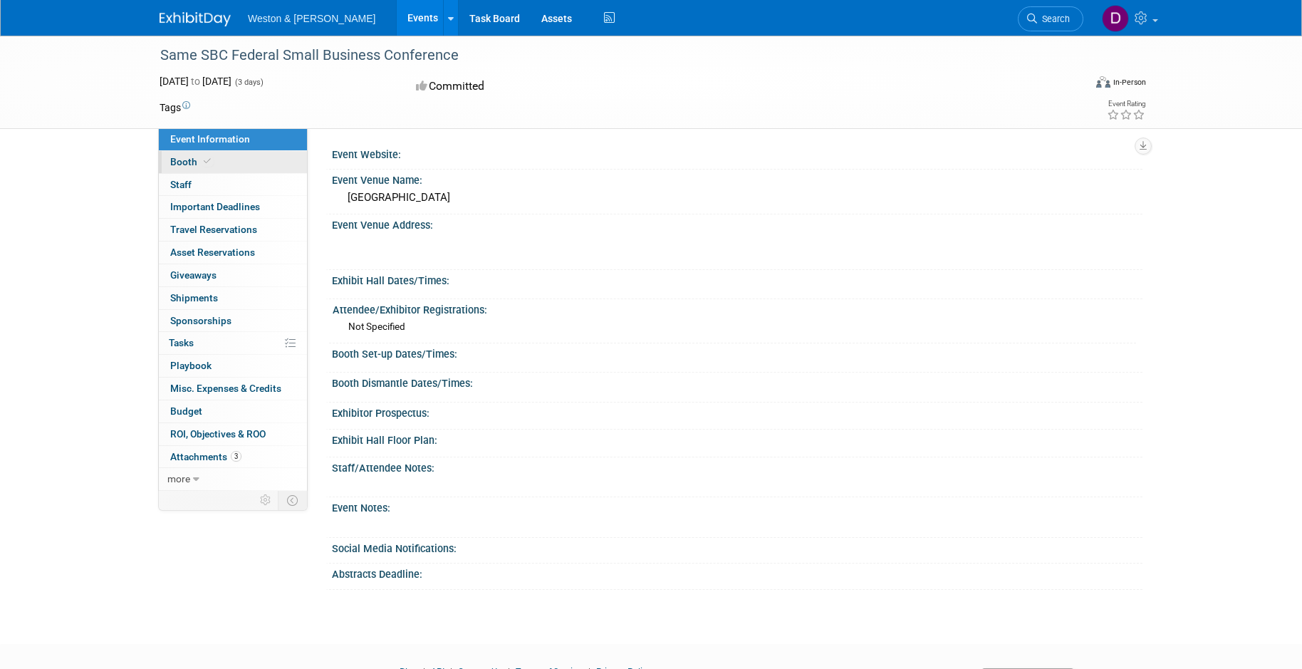
click at [247, 162] on link "Booth" at bounding box center [233, 162] width 148 height 22
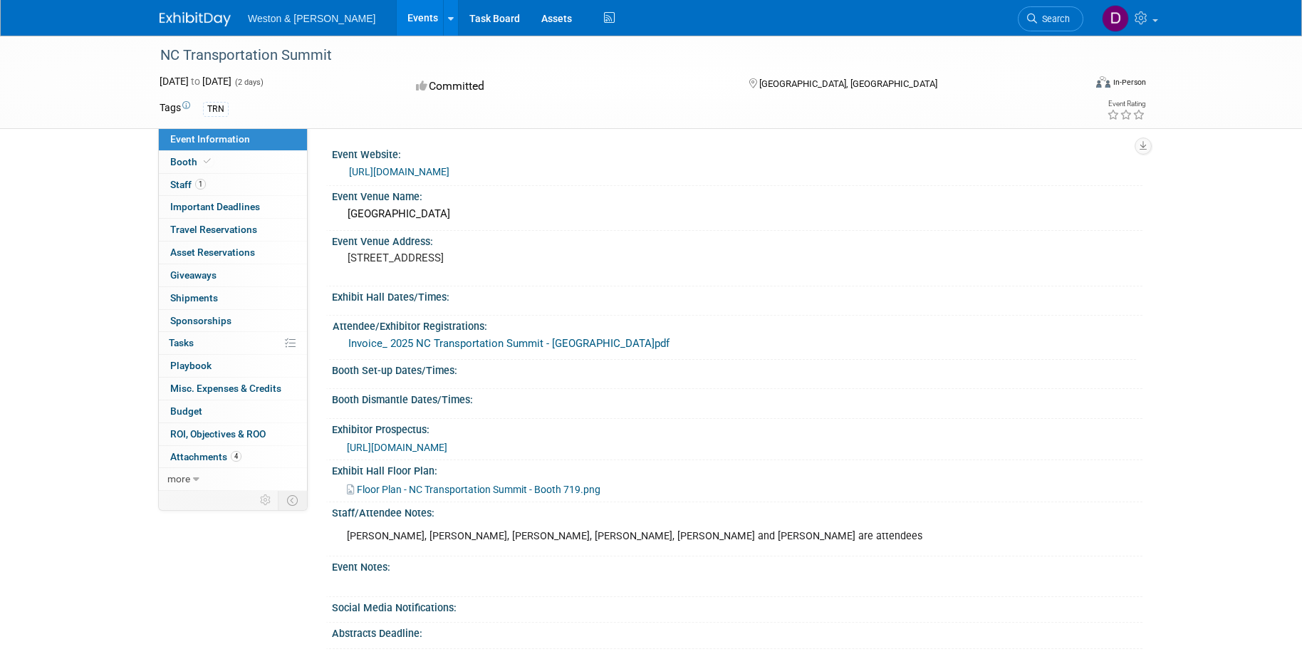
click at [397, 19] on link "Events" at bounding box center [423, 18] width 52 height 36
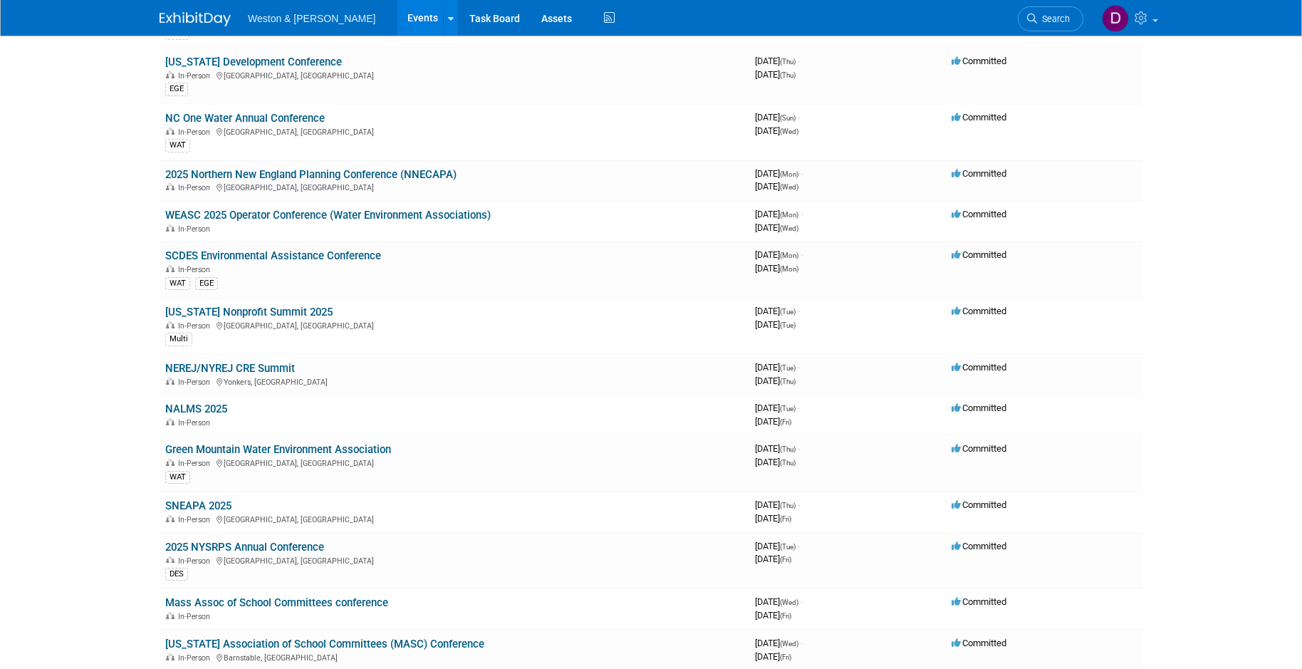
scroll to position [1354, 0]
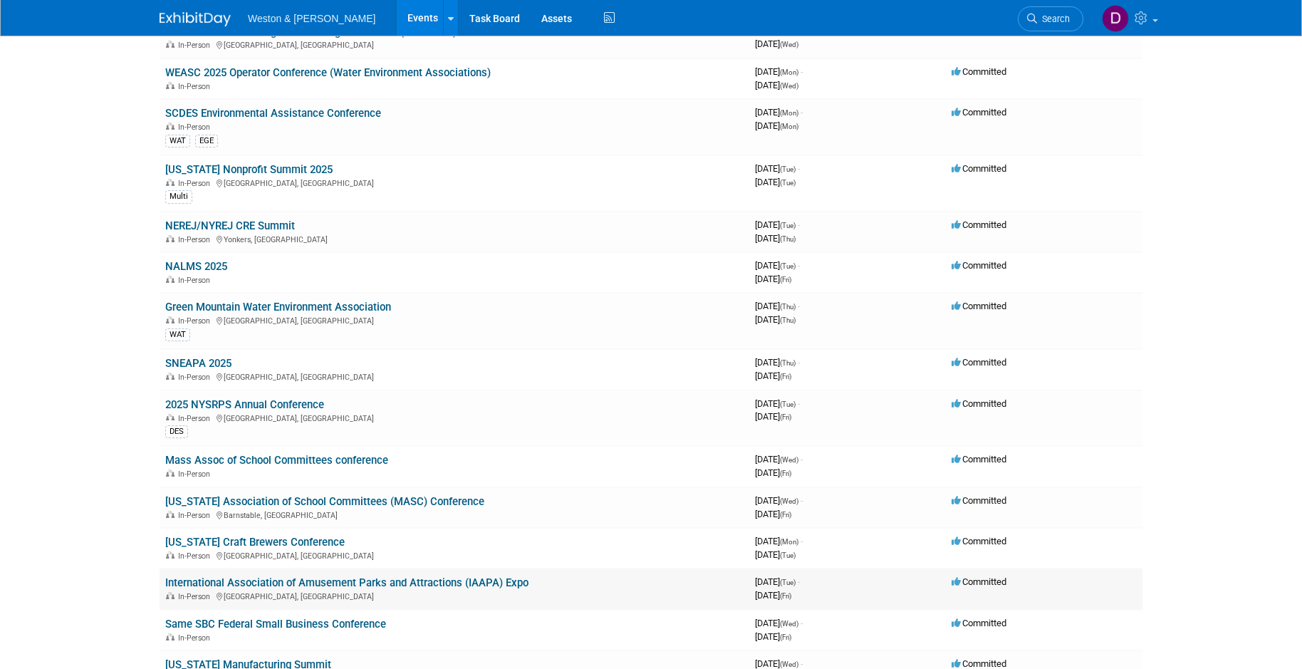
click at [502, 581] on link "International Association of Amusement Parks and Attractions (IAAPA) Expo" at bounding box center [346, 582] width 363 height 13
click at [301, 538] on link "Vermont Craft Brewers Conference" at bounding box center [255, 542] width 180 height 13
click at [375, 499] on link "Massachusetts Association of School Committees (MASC) Conference" at bounding box center [324, 501] width 319 height 13
click at [296, 404] on link "2025 NYSRPS Annual Conference" at bounding box center [244, 404] width 159 height 13
click at [226, 362] on link "SNEAPA 2025" at bounding box center [198, 363] width 66 height 13
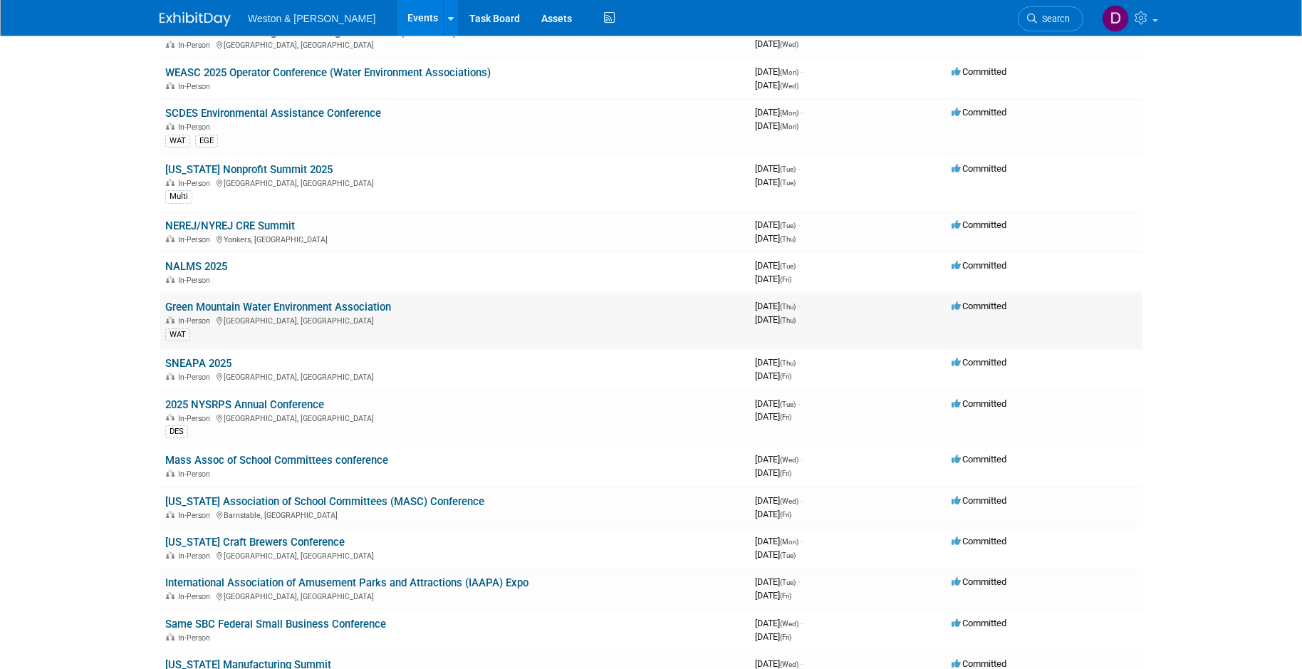
click at [264, 308] on link "Green Mountain Water Environment Association" at bounding box center [278, 307] width 226 height 13
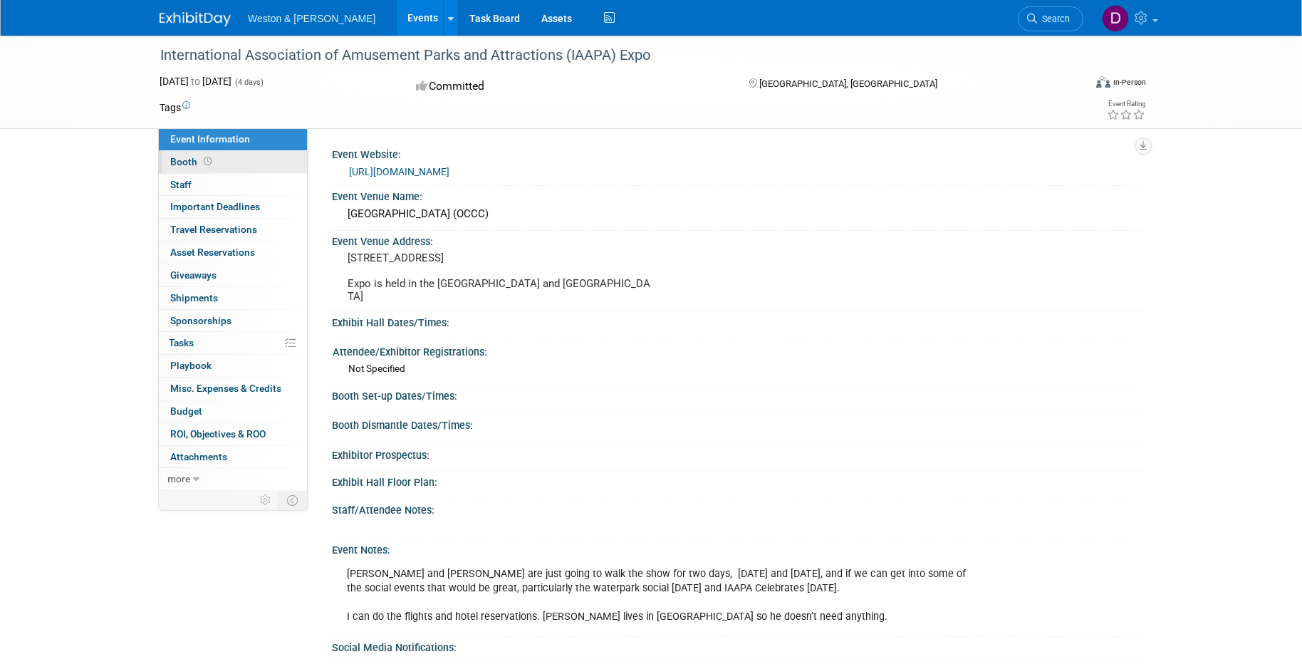
click at [187, 159] on span "Booth" at bounding box center [192, 161] width 44 height 11
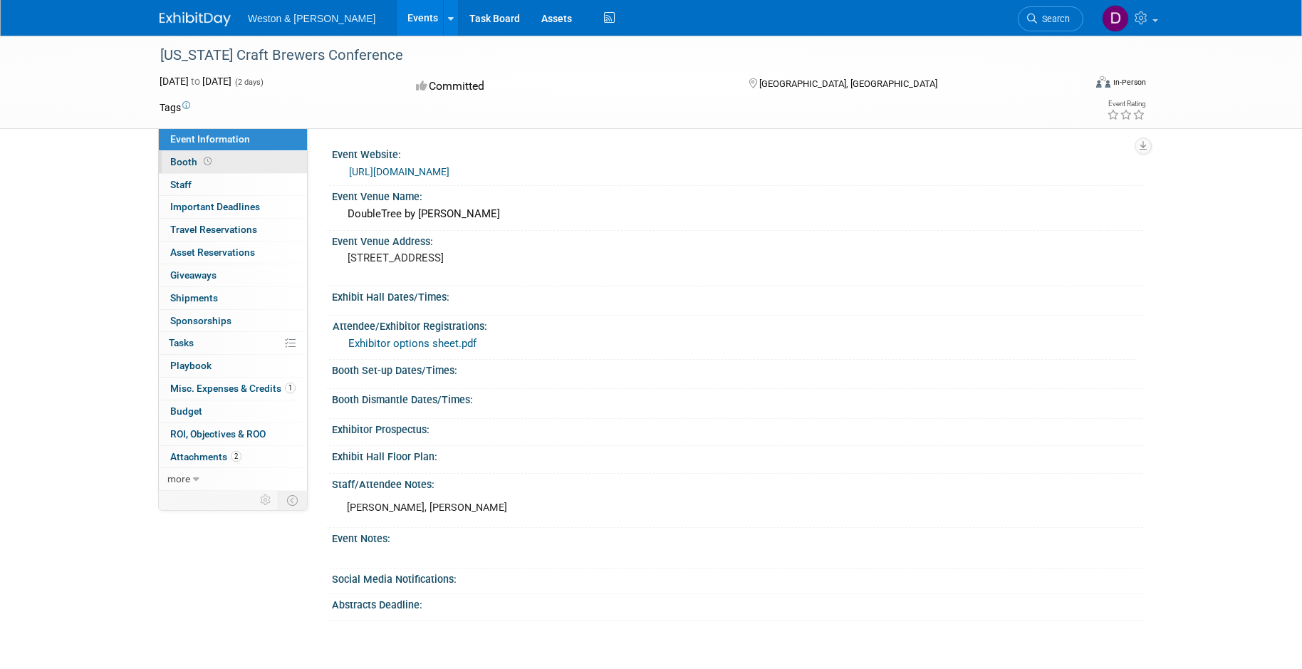
click at [183, 165] on span "Booth" at bounding box center [192, 161] width 44 height 11
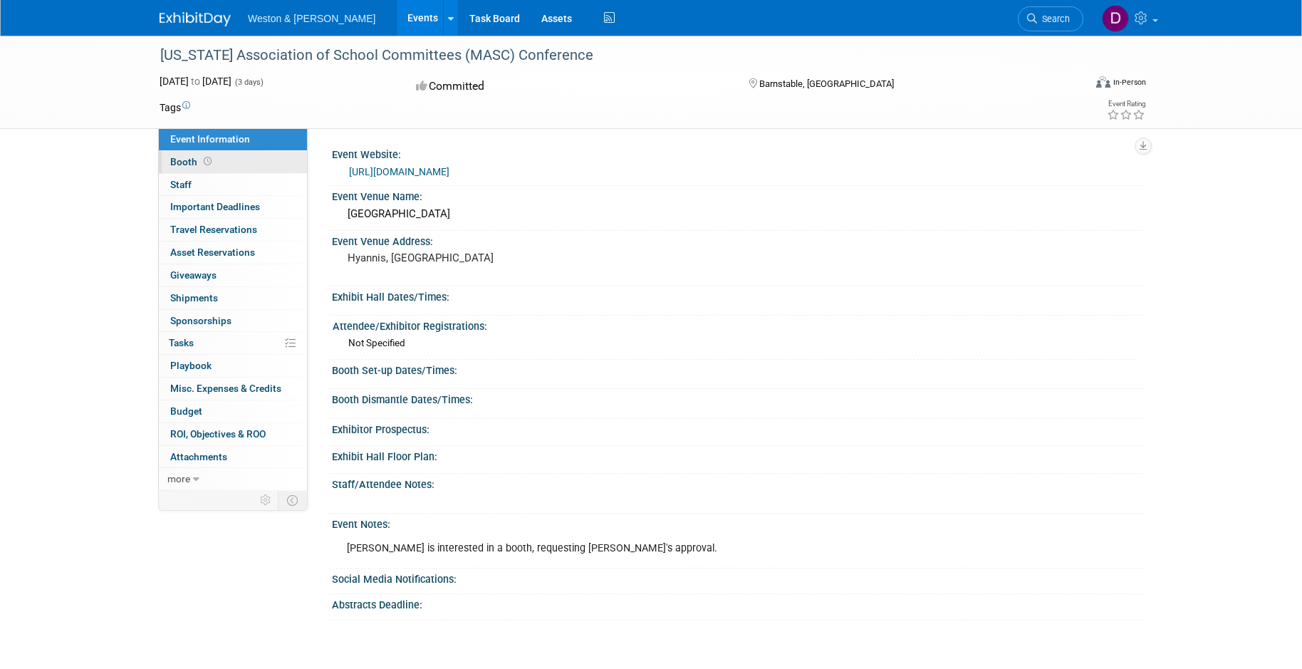
click at [180, 162] on span "Booth" at bounding box center [192, 161] width 44 height 11
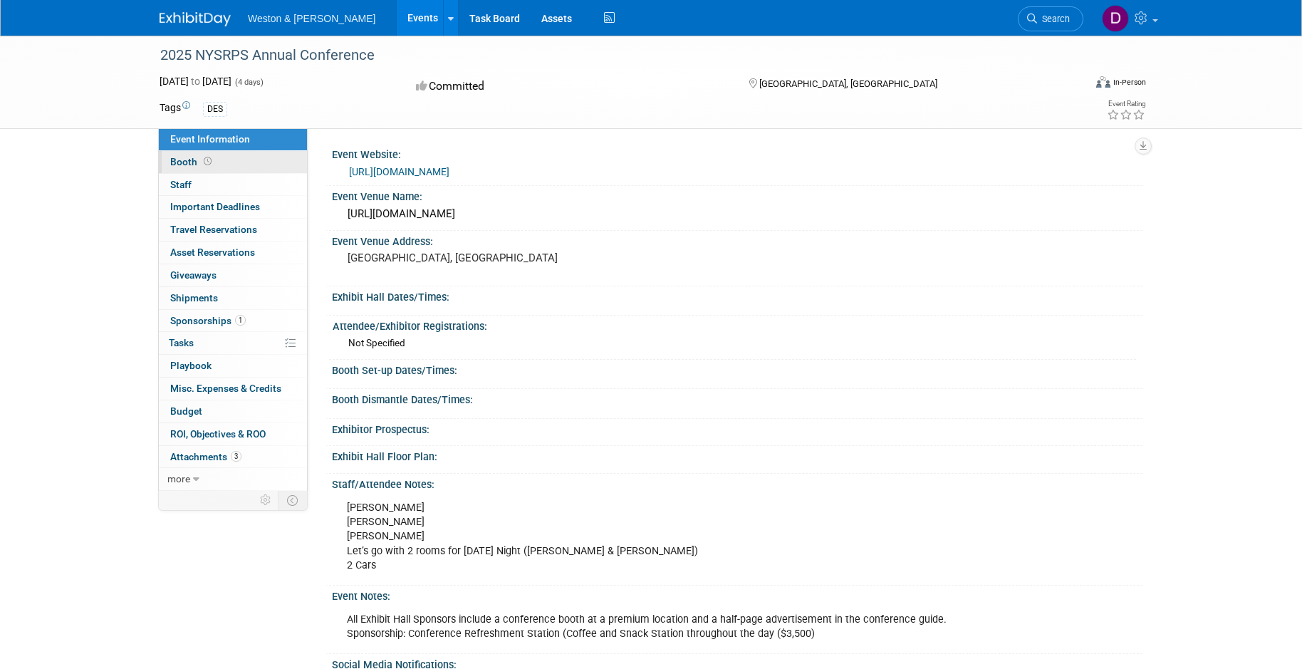
click at [215, 160] on link "Booth" at bounding box center [233, 162] width 148 height 22
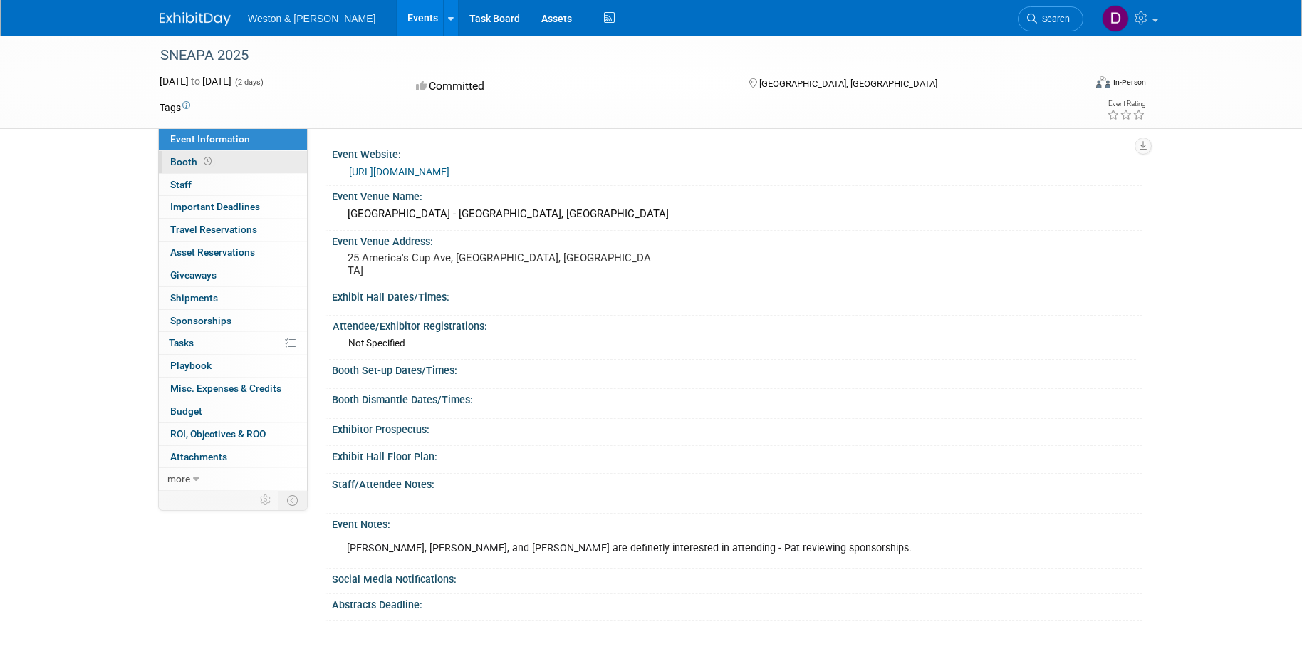
click at [190, 161] on span "Booth" at bounding box center [192, 161] width 44 height 11
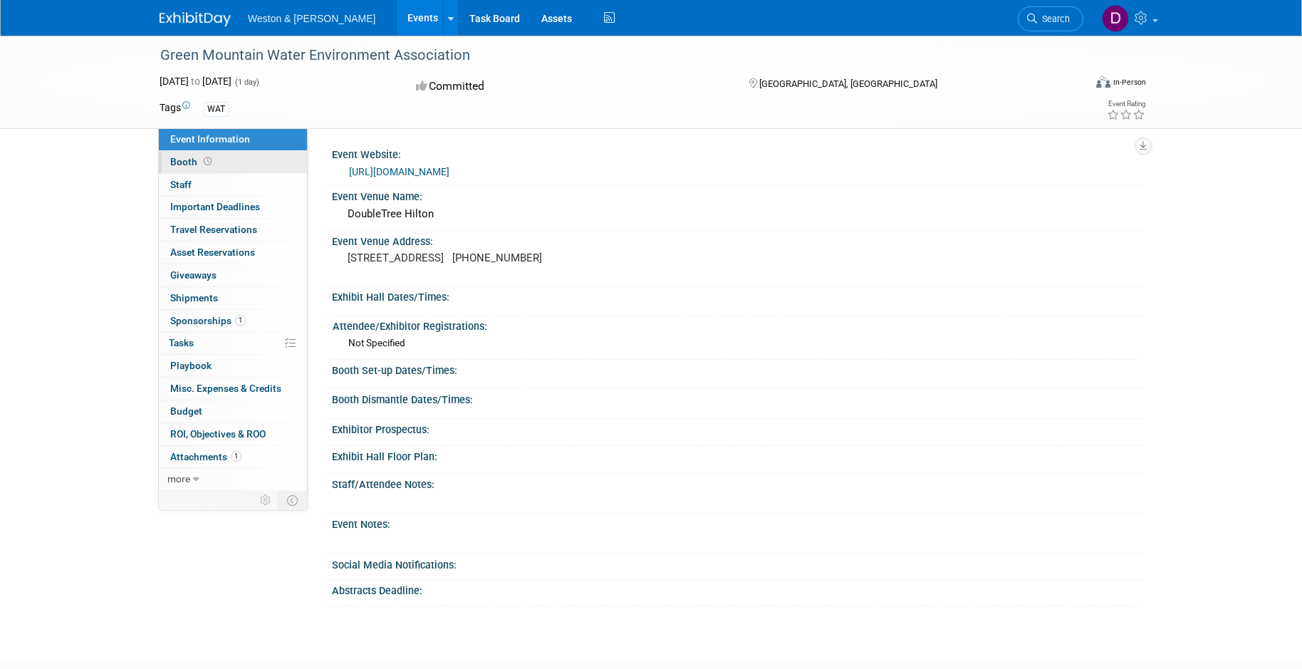
click at [183, 160] on span "Booth" at bounding box center [192, 161] width 44 height 11
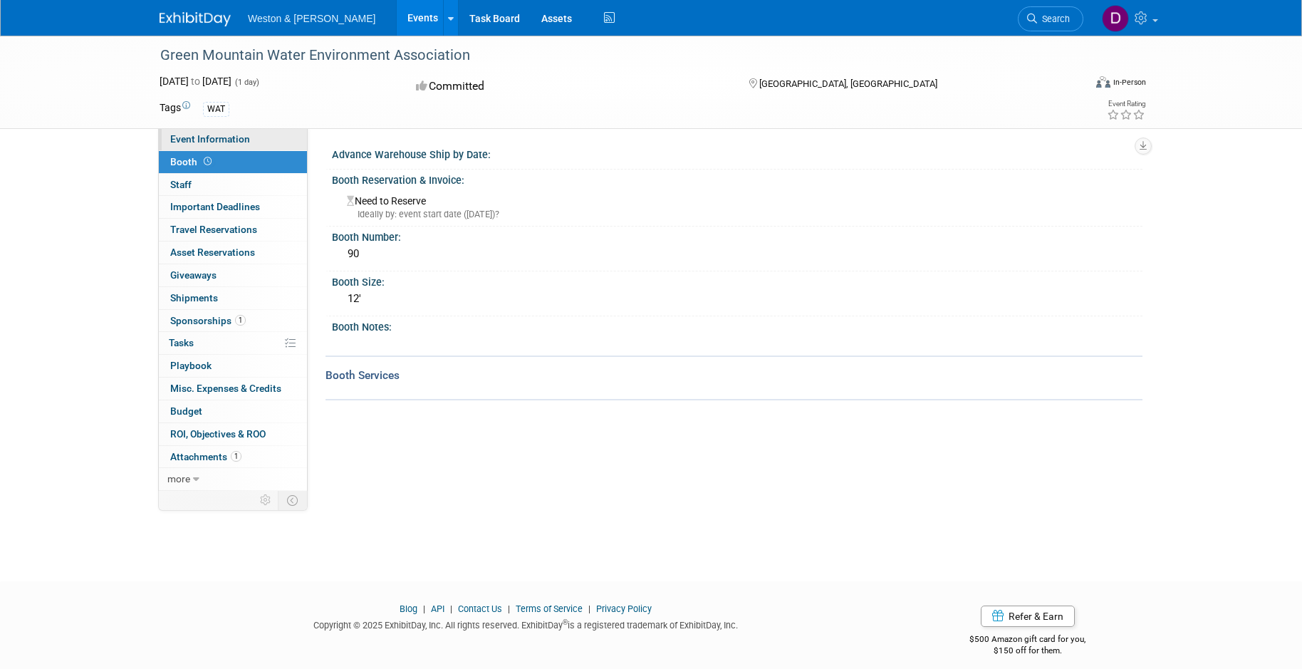
click at [207, 135] on span "Event Information" at bounding box center [210, 138] width 80 height 11
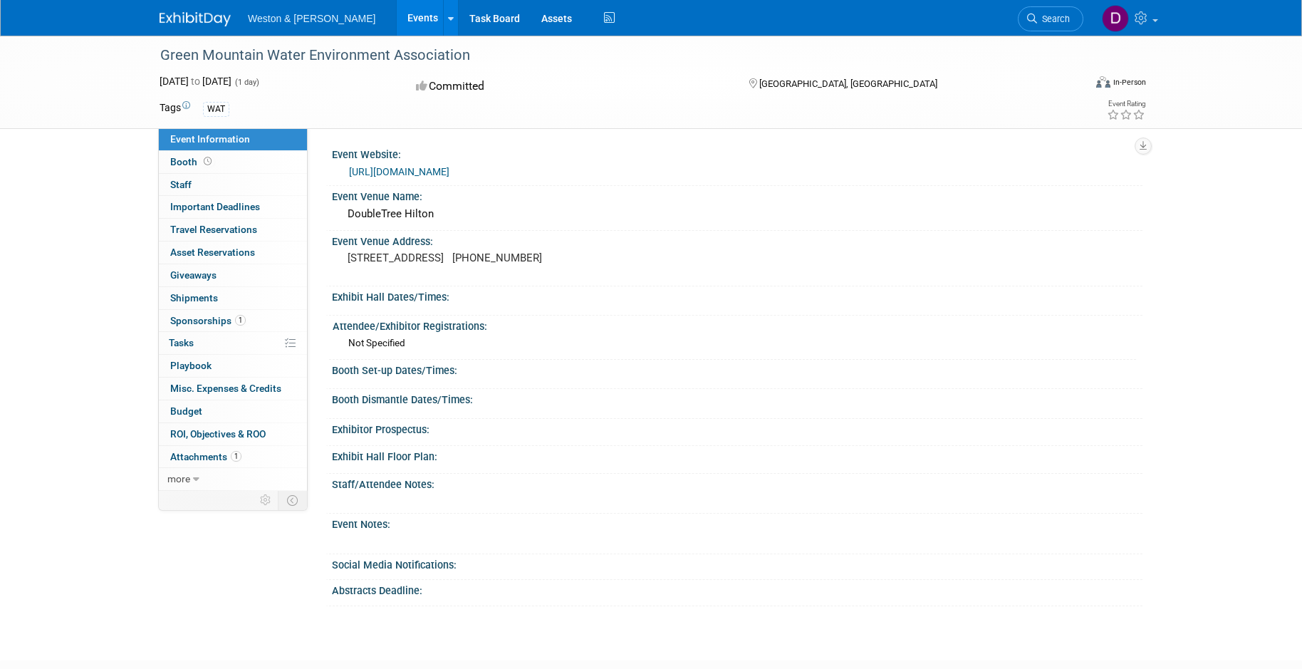
click at [450, 172] on link "https://gmwea.org/gmweaevents" at bounding box center [399, 171] width 100 height 11
click at [246, 164] on link "Booth" at bounding box center [233, 162] width 148 height 22
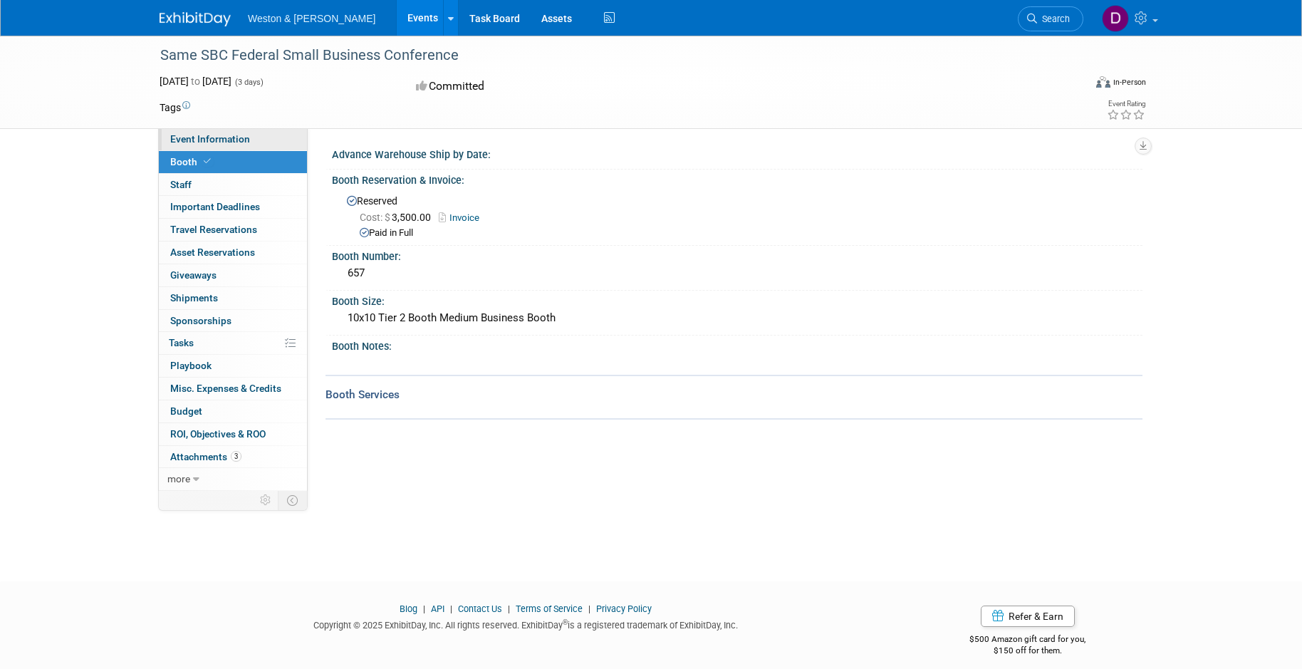
click at [221, 140] on span "Event Information" at bounding box center [210, 138] width 80 height 11
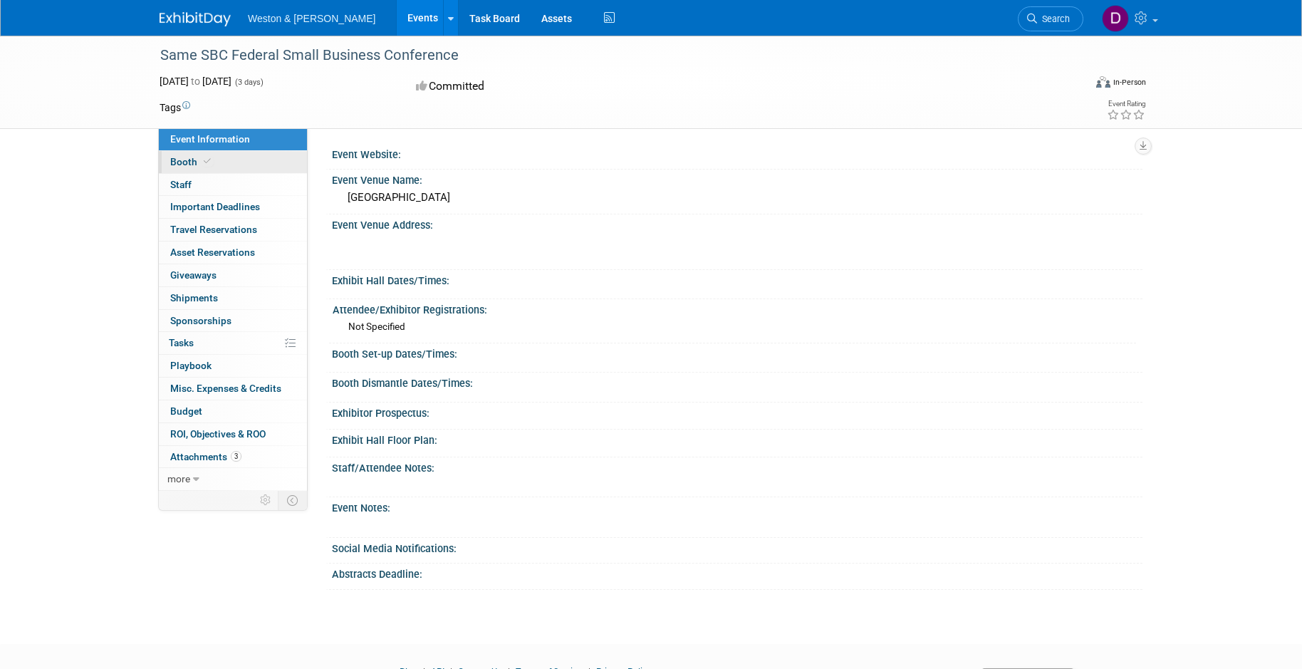
click at [223, 160] on link "Booth" at bounding box center [233, 162] width 148 height 22
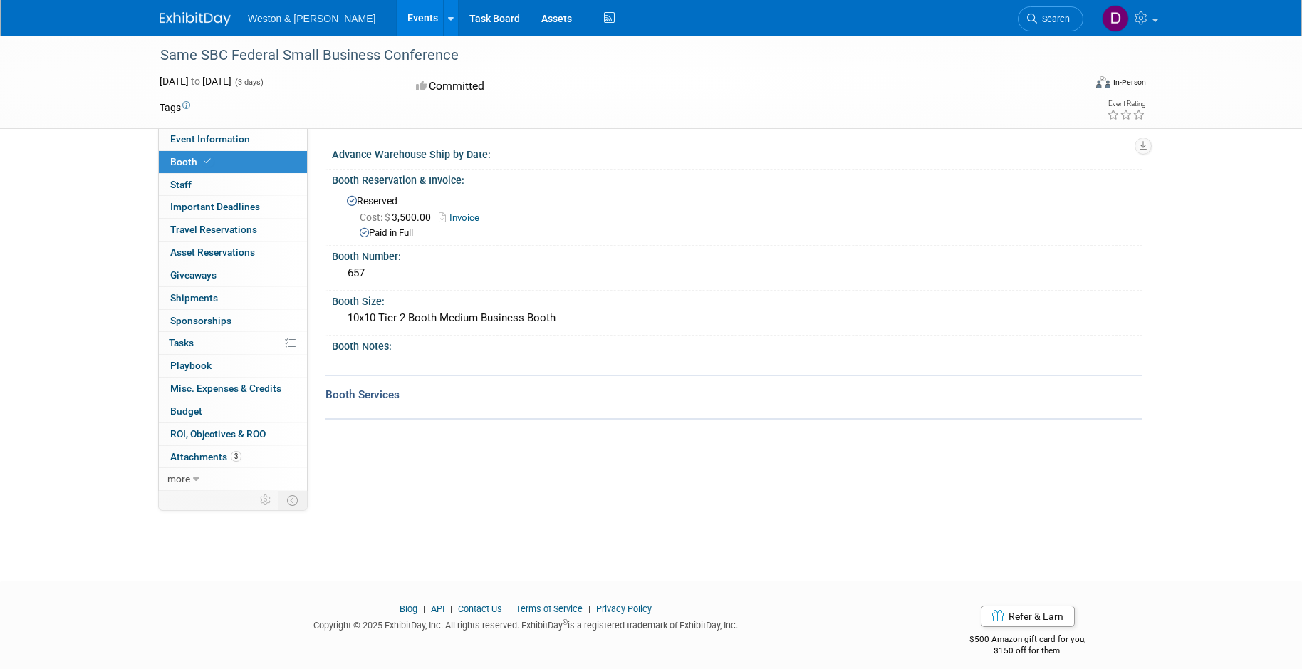
drag, startPoint x: 161, startPoint y: 54, endPoint x: 460, endPoint y: 54, distance: 298.5
click at [460, 54] on div "Same SBC Federal Small Business Conference" at bounding box center [608, 56] width 907 height 26
drag, startPoint x: 460, startPoint y: 54, endPoint x: 418, endPoint y: 53, distance: 42.1
copy div "Same SBC Federal Small Business Conference"
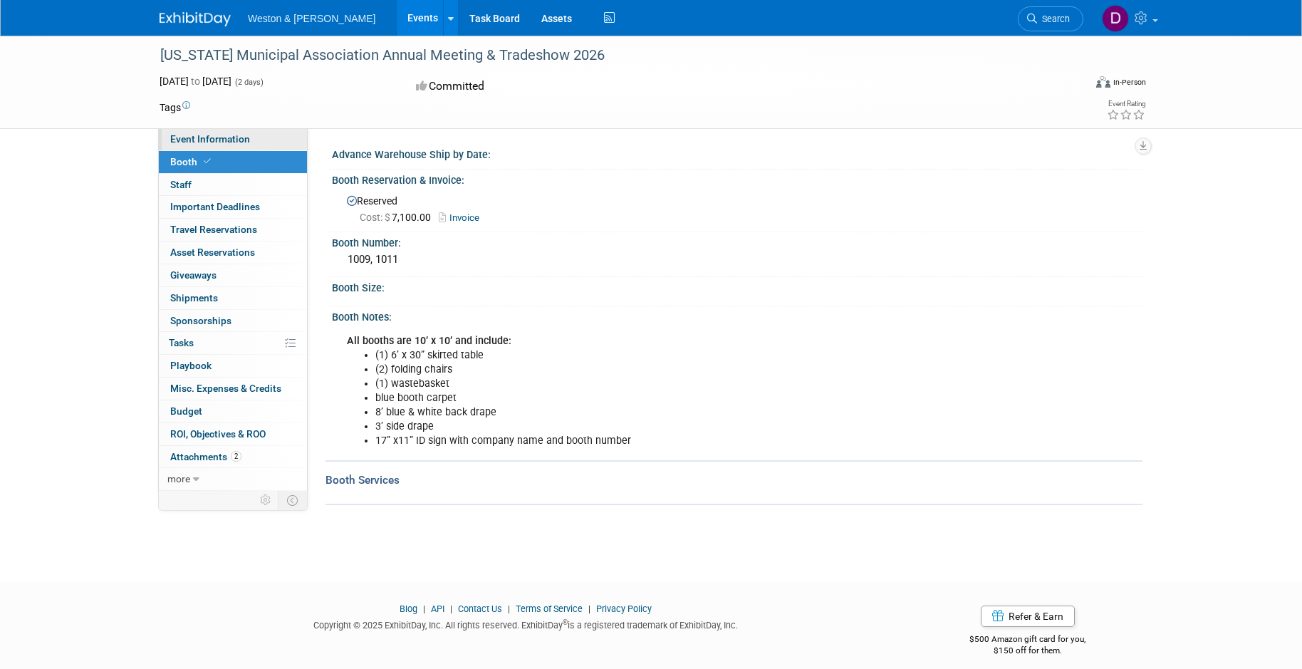
click at [221, 142] on span "Event Information" at bounding box center [210, 138] width 80 height 11
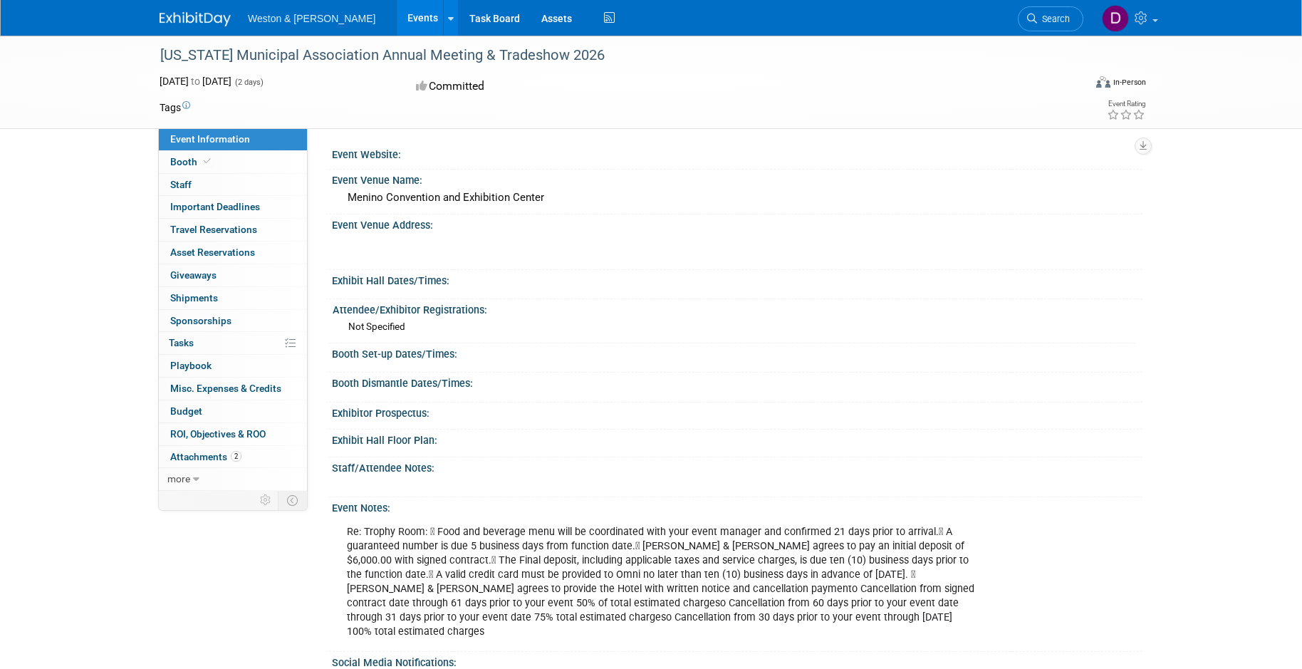
drag, startPoint x: 160, startPoint y: 52, endPoint x: 641, endPoint y: 46, distance: 480.2
click at [641, 46] on div "[US_STATE] Municipal Association Annual Meeting & Tradeshow 2026" at bounding box center [608, 56] width 907 height 26
drag, startPoint x: 641, startPoint y: 46, endPoint x: 599, endPoint y: 53, distance: 41.8
copy div "[US_STATE] Municipal Association Annual Meeting & Tradeshow 2026"
click at [178, 158] on span "Booth" at bounding box center [191, 161] width 43 height 11
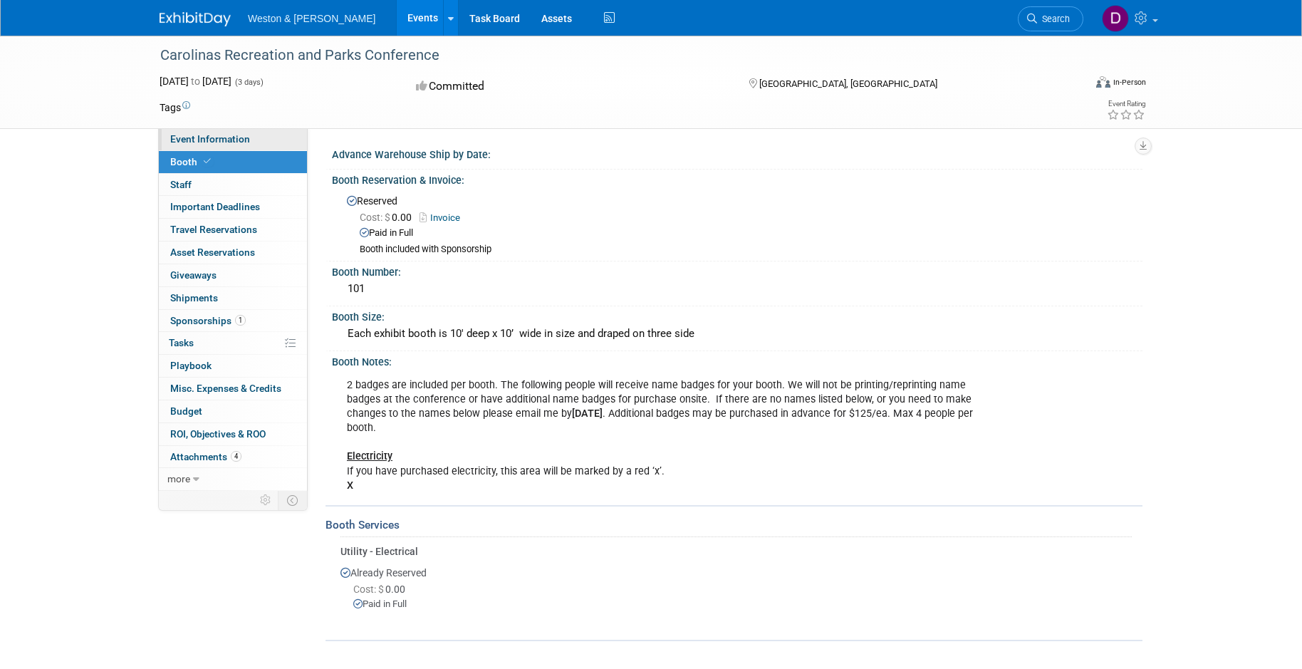
click at [228, 139] on span "Event Information" at bounding box center [210, 138] width 80 height 11
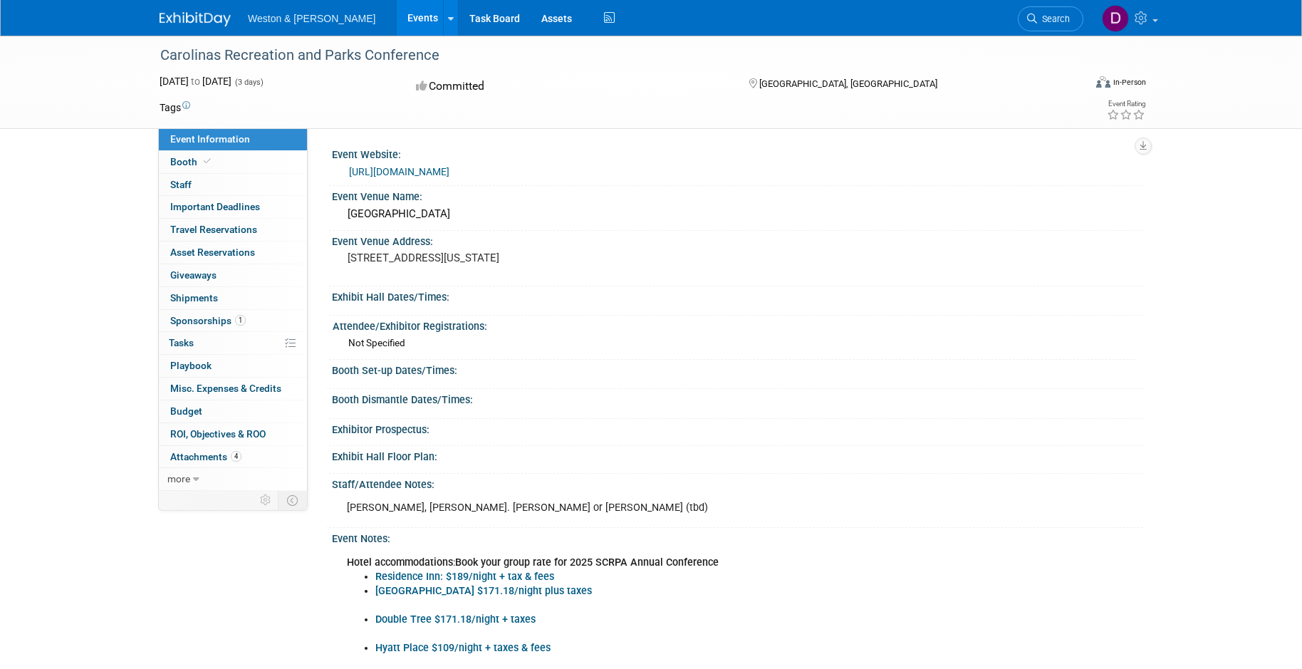
click at [450, 170] on link "https://www.scrpa.org/m/event_details.asp?id=1922238" at bounding box center [399, 171] width 100 height 11
click at [233, 159] on link "Booth" at bounding box center [233, 162] width 148 height 22
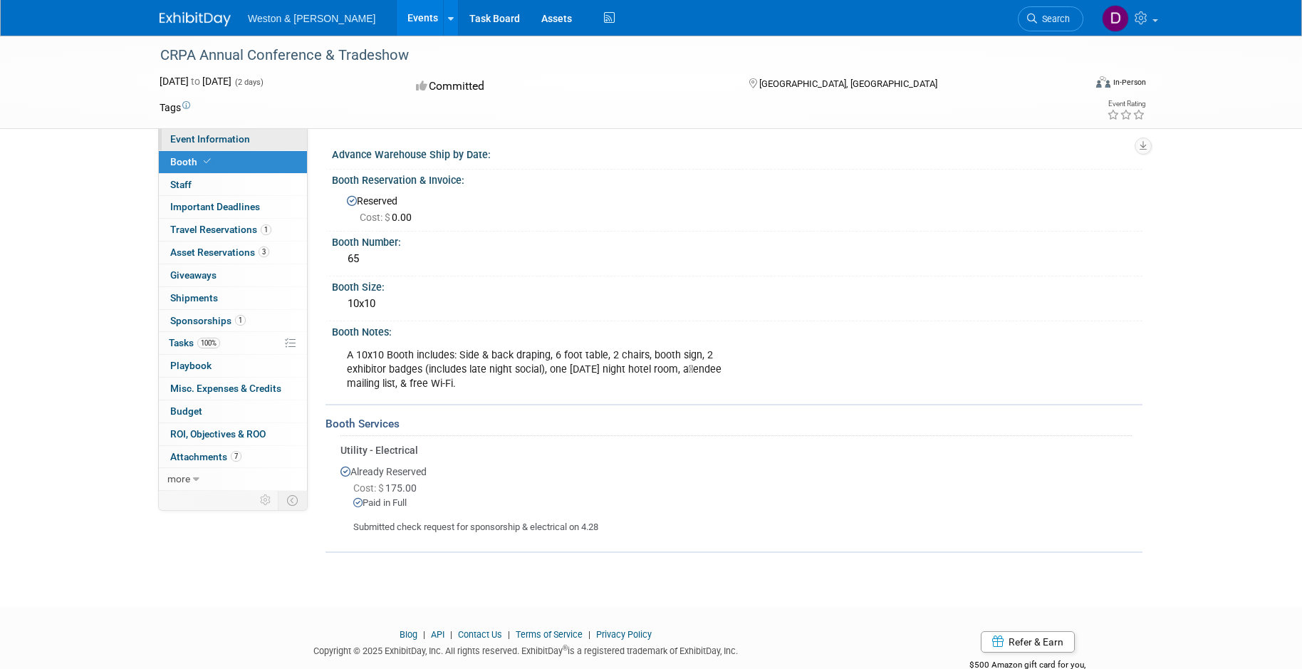
click at [223, 140] on span "Event Information" at bounding box center [210, 138] width 80 height 11
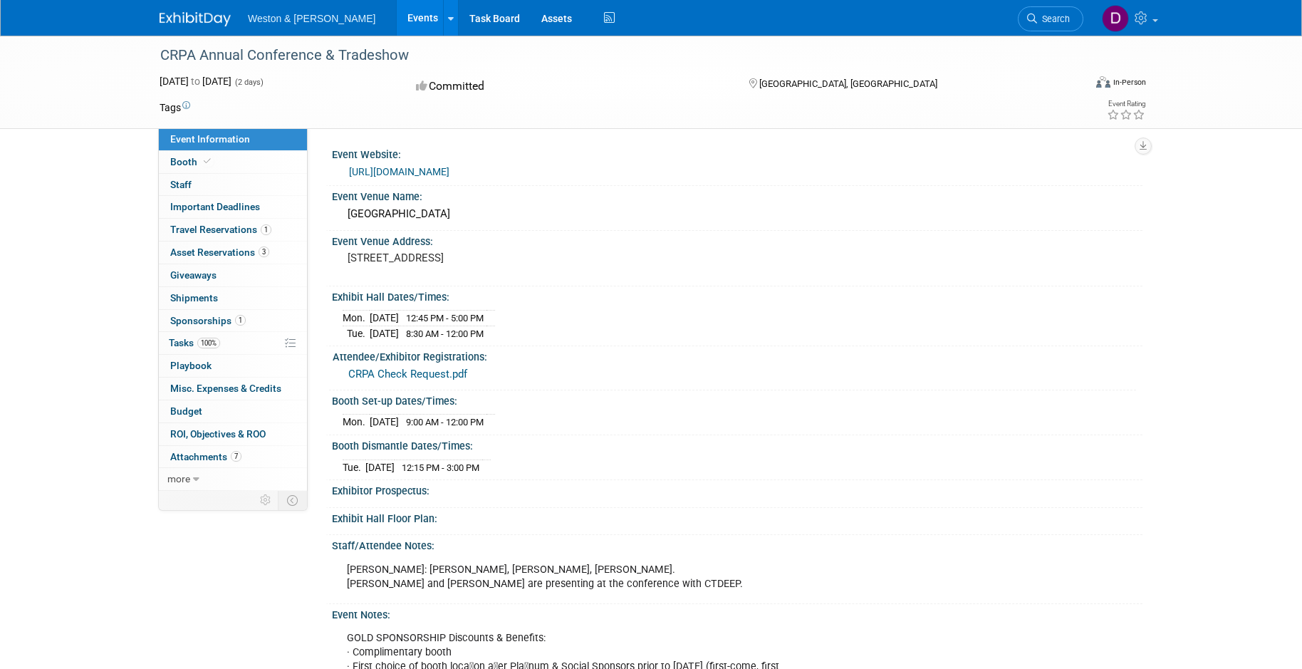
click at [432, 168] on link "[URL][DOMAIN_NAME]" at bounding box center [399, 171] width 100 height 11
click at [246, 158] on link "Booth" at bounding box center [233, 162] width 148 height 22
